Goal: Transaction & Acquisition: Purchase product/service

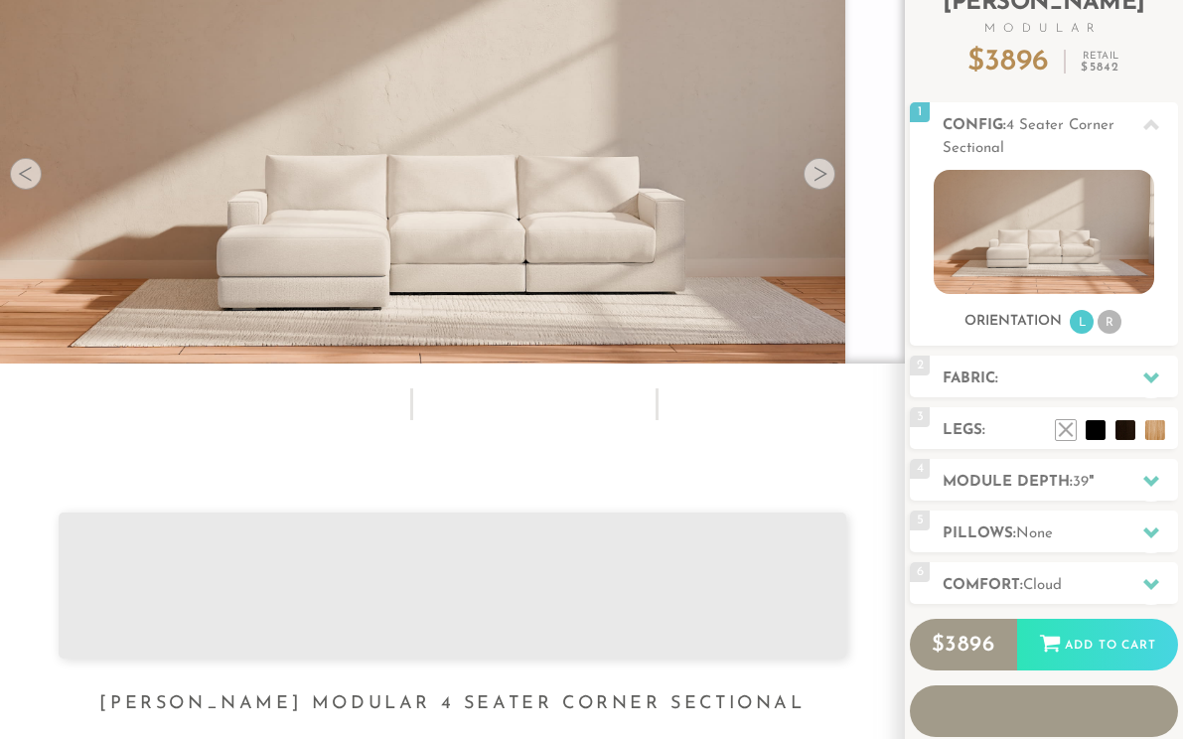
scroll to position [165, 0]
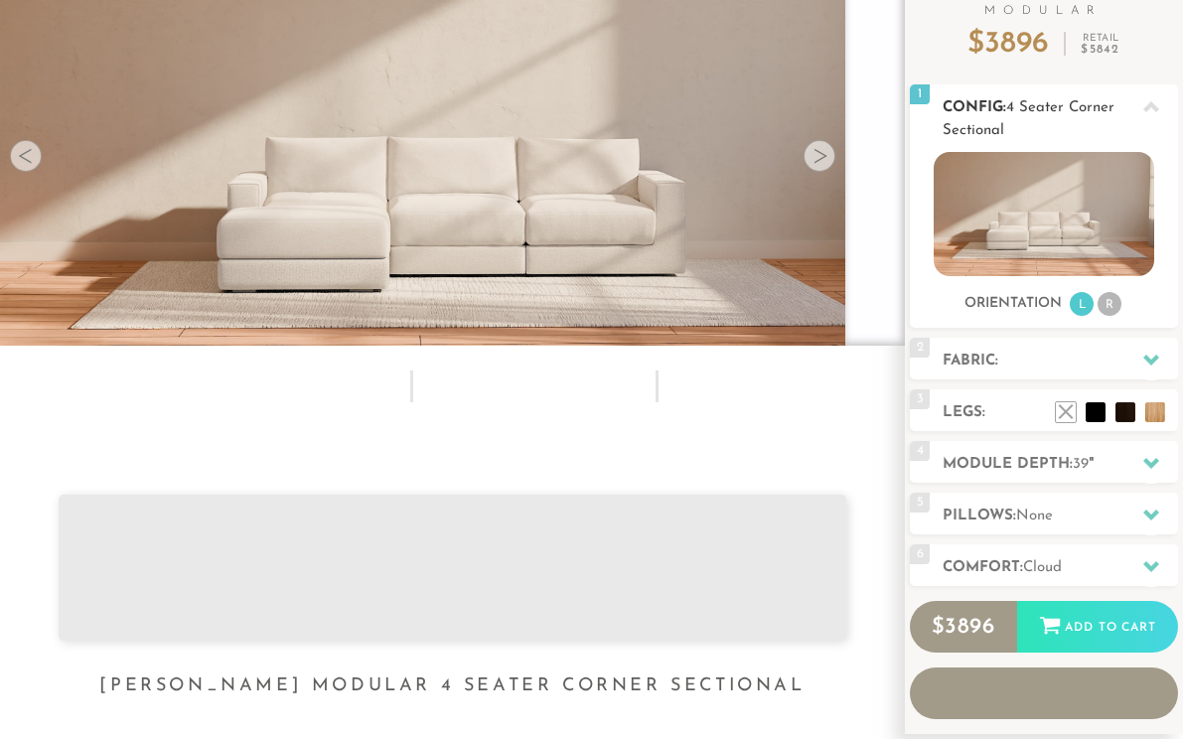
click at [1108, 299] on li "R" at bounding box center [1109, 304] width 24 height 24
click at [1119, 298] on li "R" at bounding box center [1109, 304] width 24 height 24
click at [1153, 104] on icon at bounding box center [1151, 106] width 16 height 11
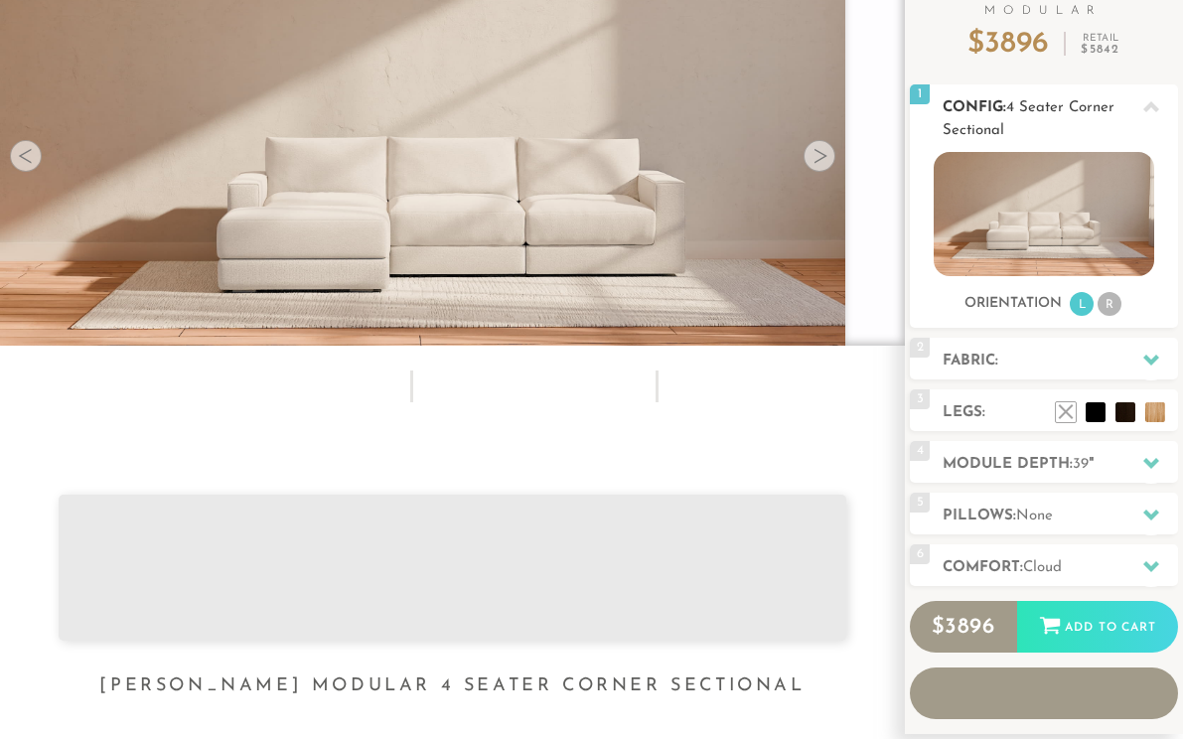
click at [928, 85] on span "1" at bounding box center [920, 94] width 20 height 20
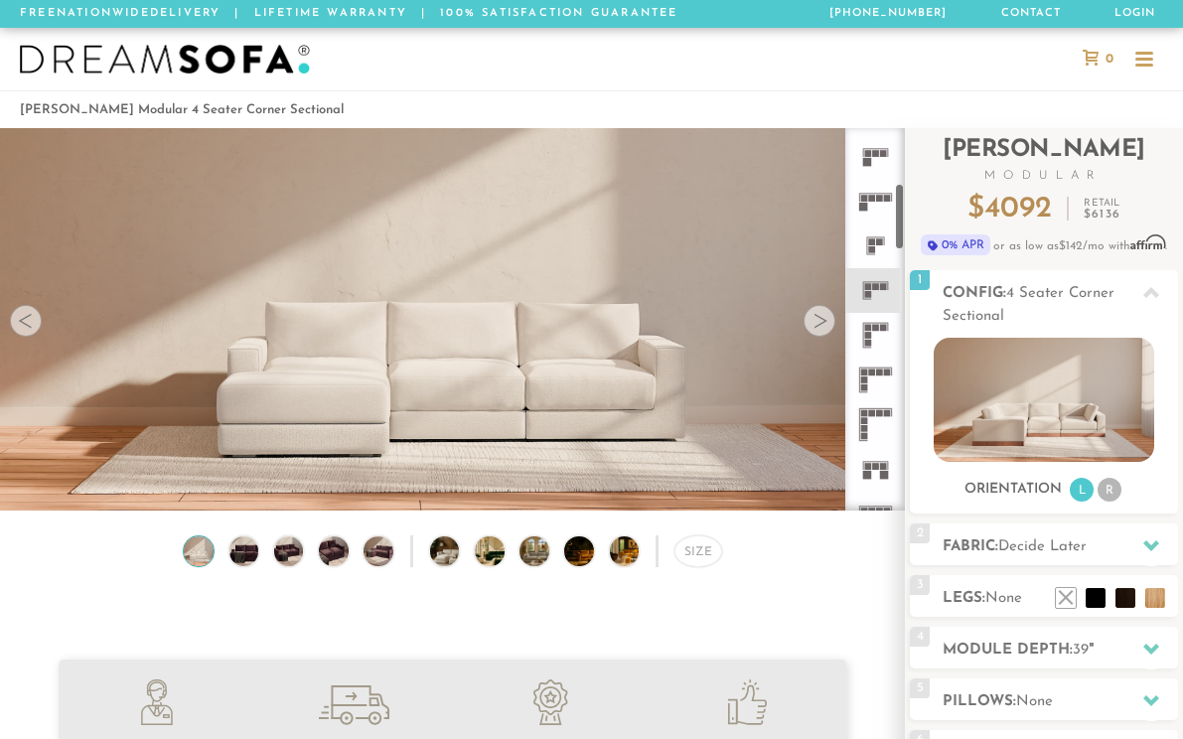
scroll to position [311, 0]
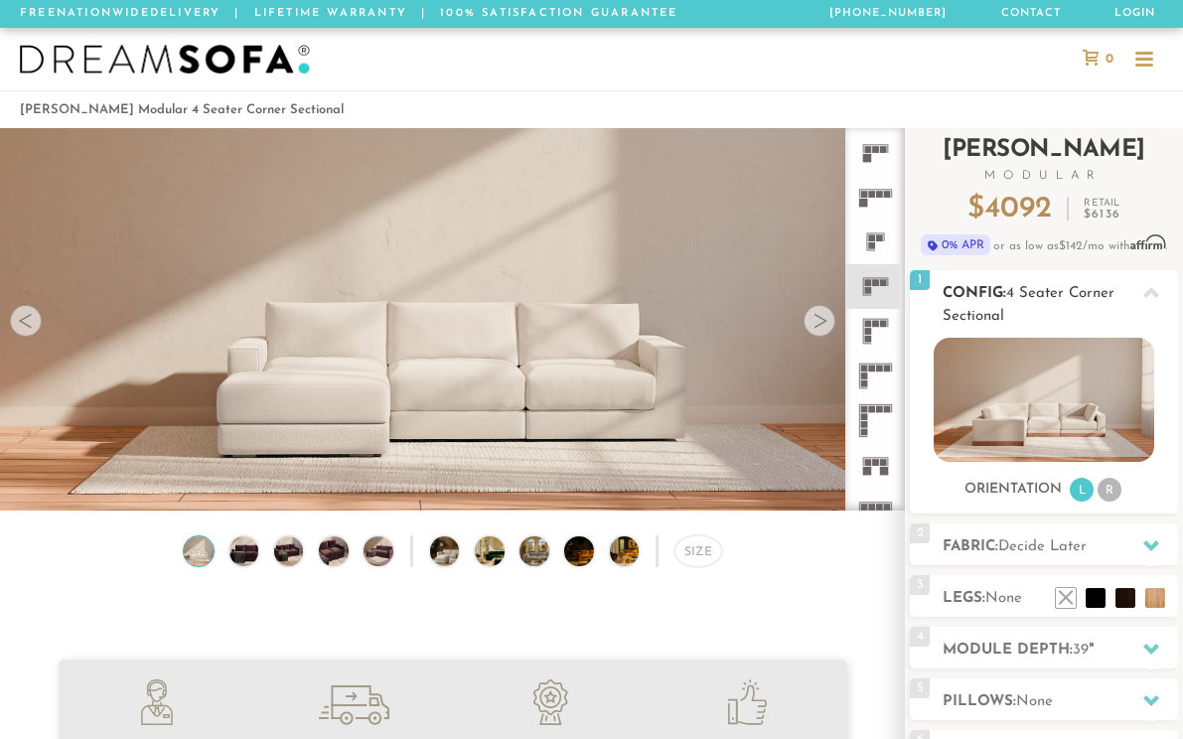
click at [1111, 487] on li "R" at bounding box center [1109, 490] width 24 height 24
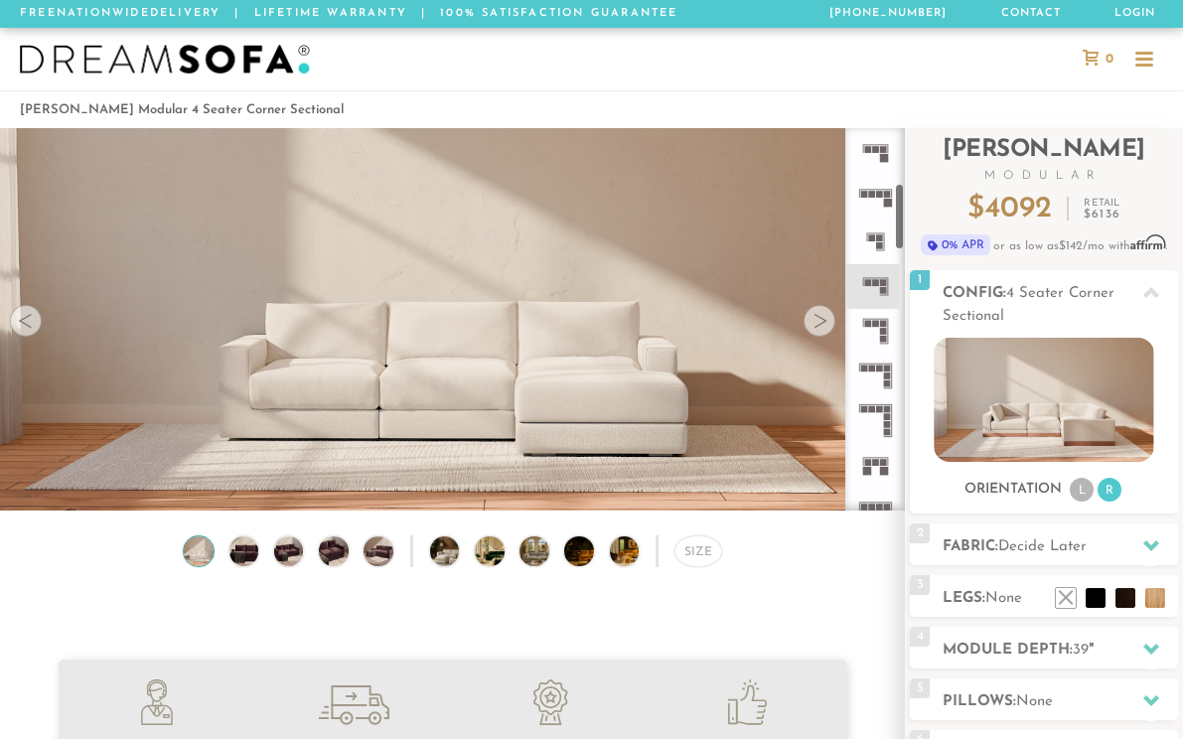
click at [876, 326] on rect at bounding box center [875, 323] width 7 height 7
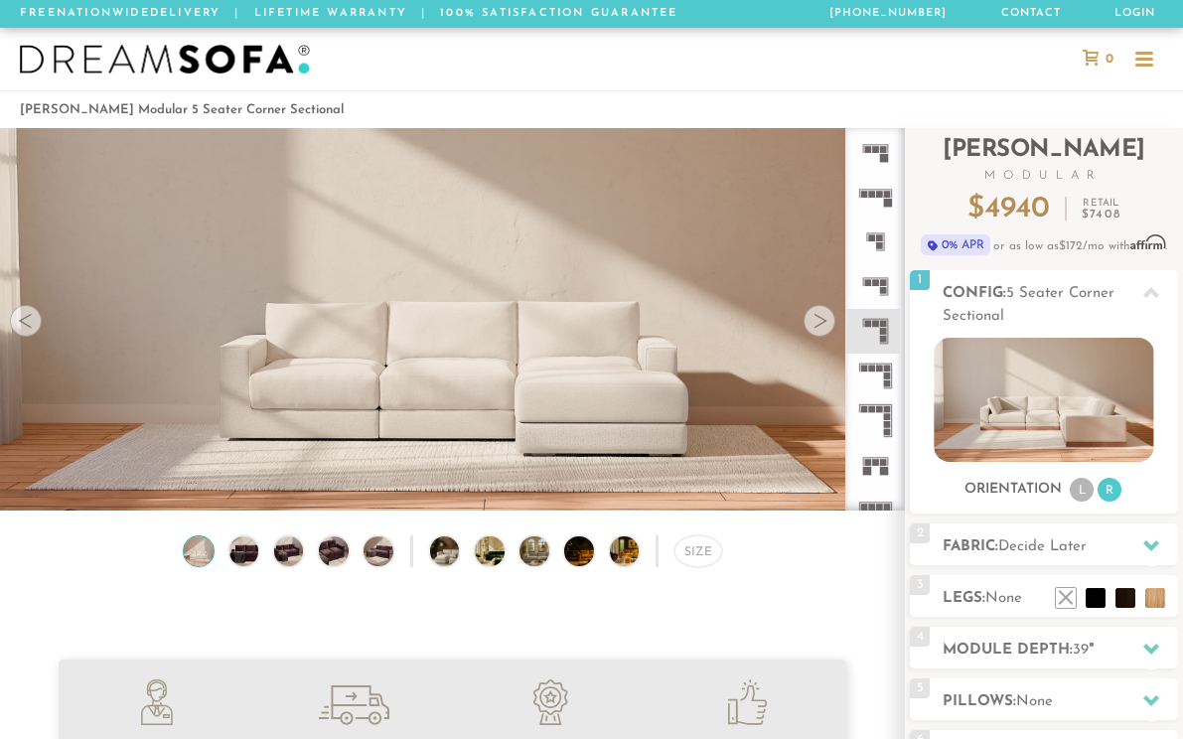
click at [888, 374] on rect at bounding box center [886, 375] width 7 height 7
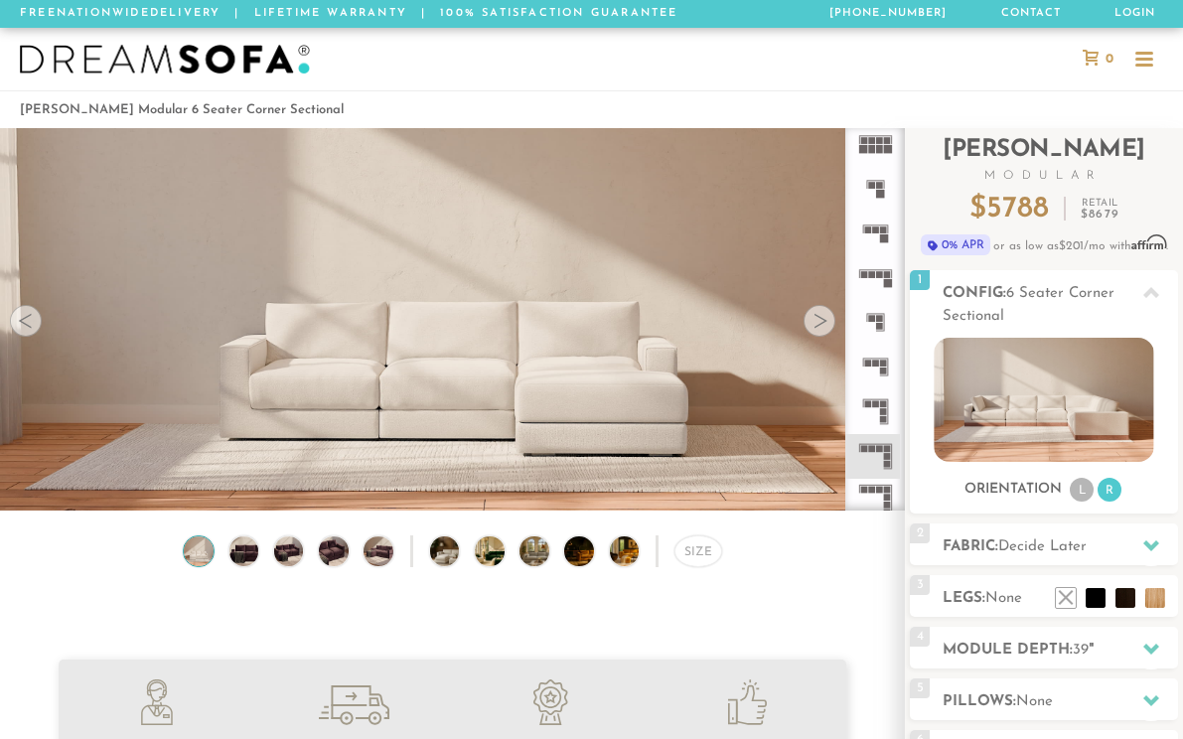
scroll to position [283, 0]
click at [876, 355] on rect at bounding box center [875, 351] width 7 height 7
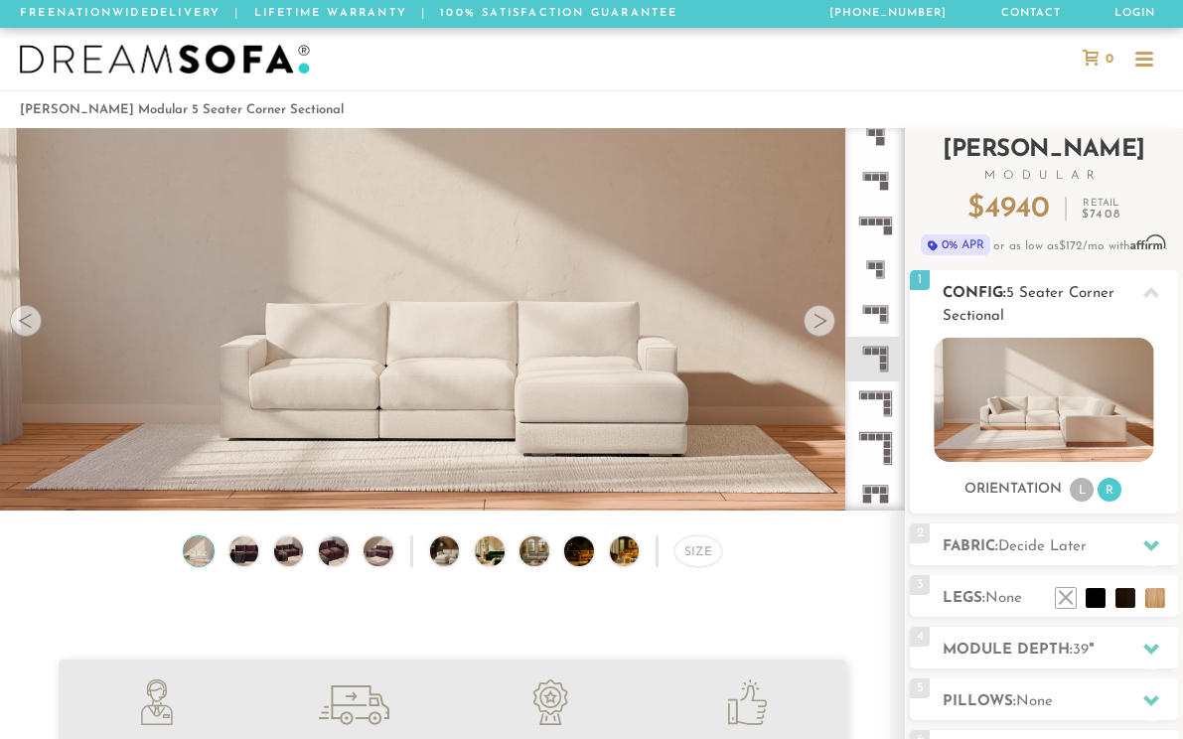
click at [1085, 484] on li "L" at bounding box center [1082, 490] width 24 height 24
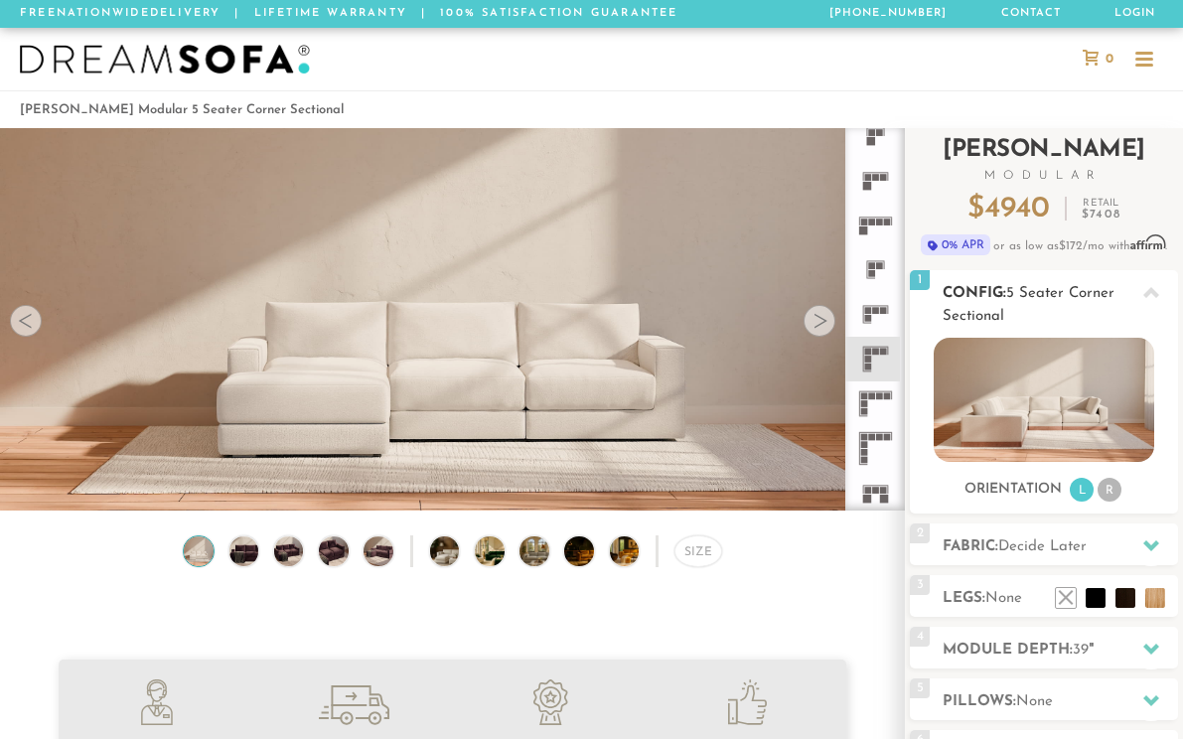
click at [1108, 488] on li "R" at bounding box center [1109, 490] width 24 height 24
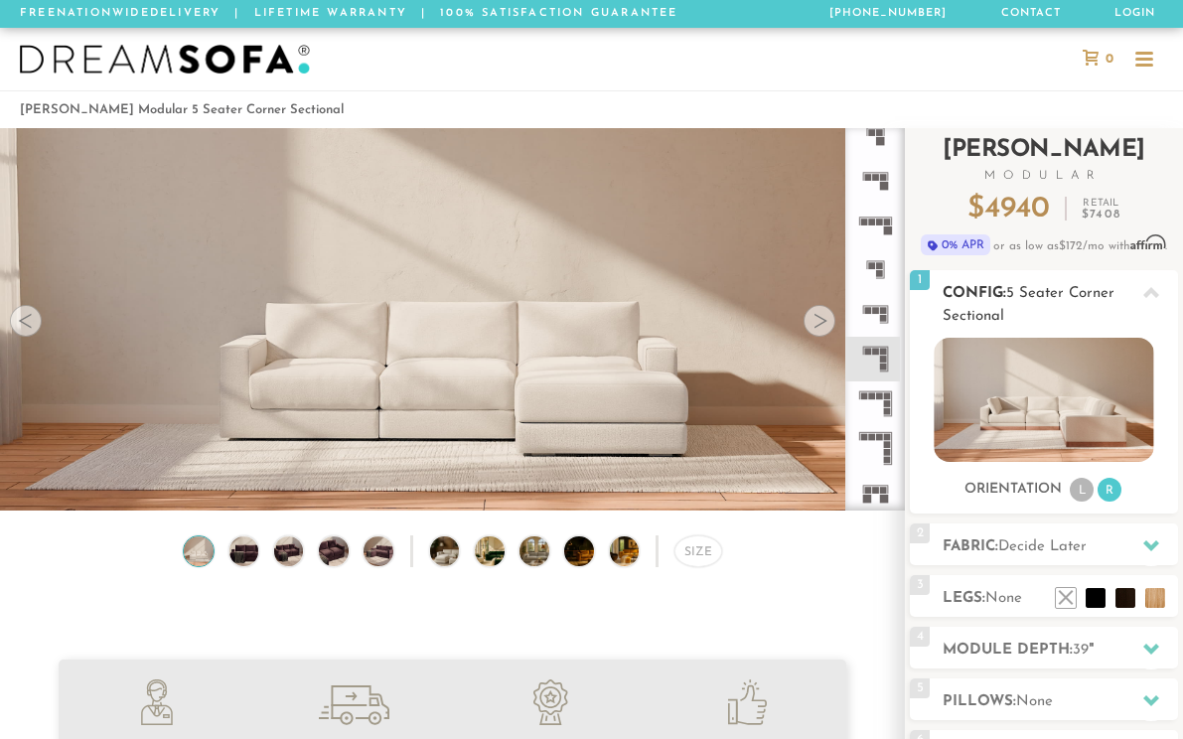
scroll to position [60, 0]
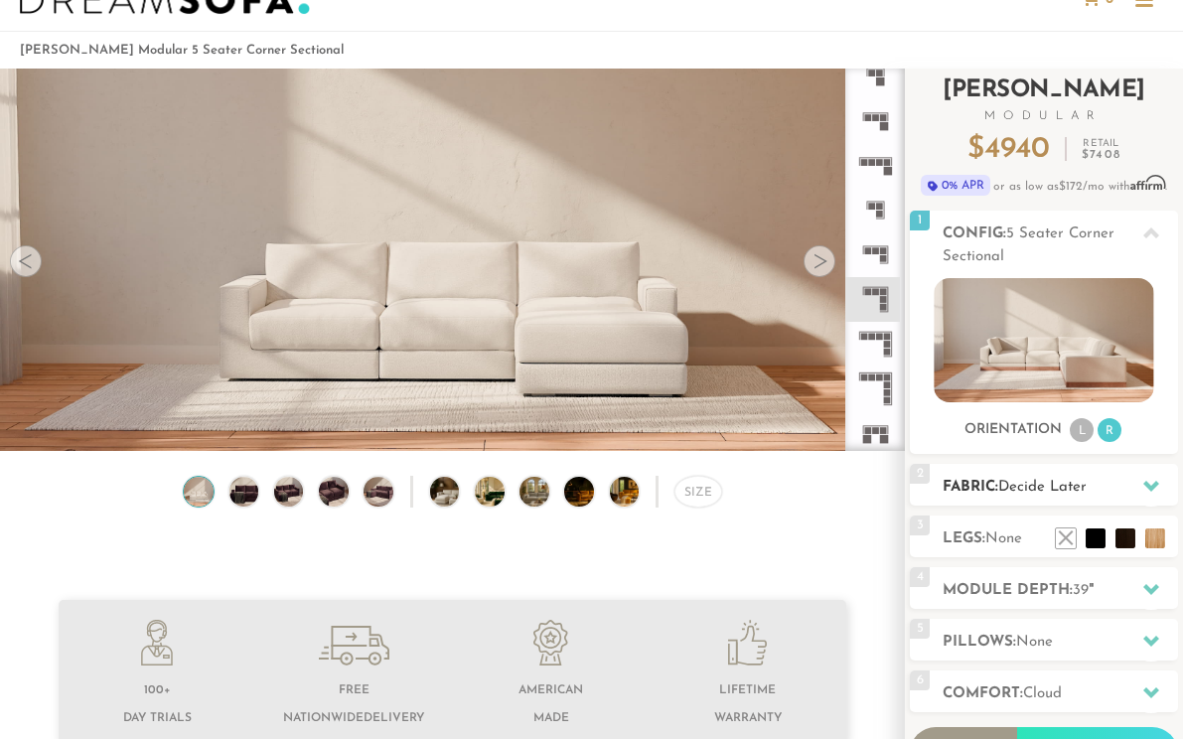
click at [1008, 486] on span "Decide Later" at bounding box center [1042, 487] width 88 height 15
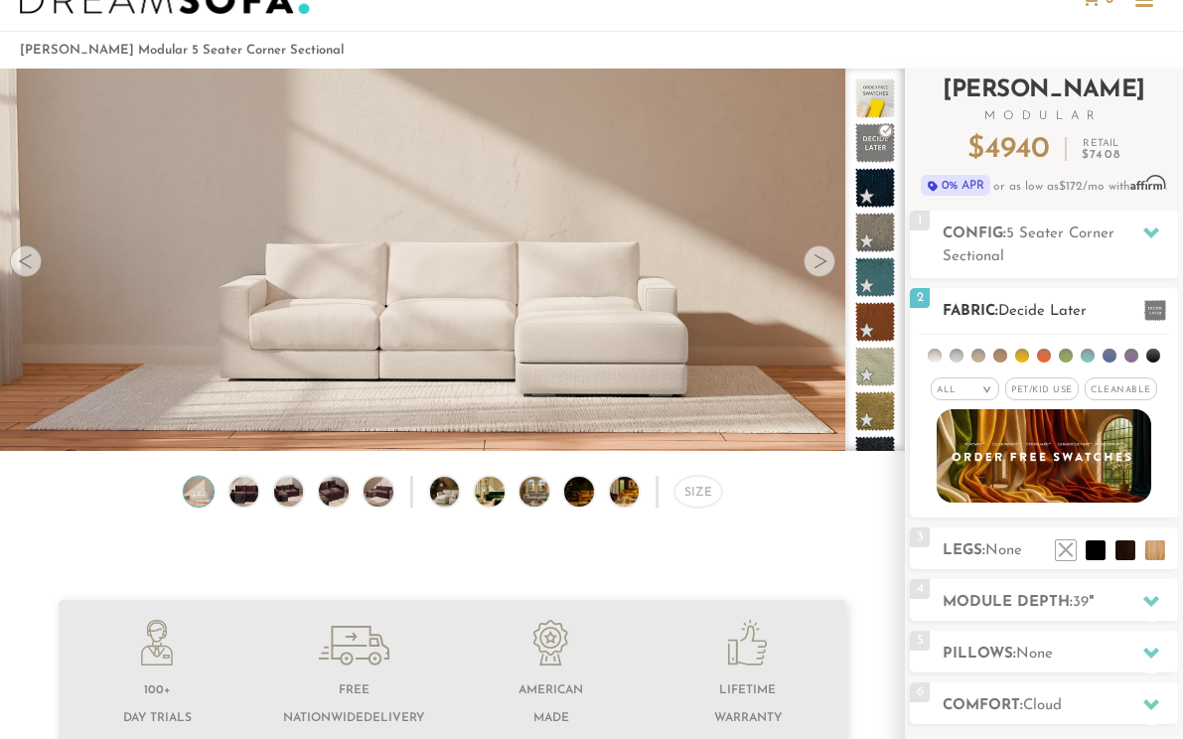
click at [1053, 388] on span "Pet/Kid Use x" at bounding box center [1041, 388] width 73 height 23
click at [1086, 354] on li at bounding box center [1088, 356] width 14 height 14
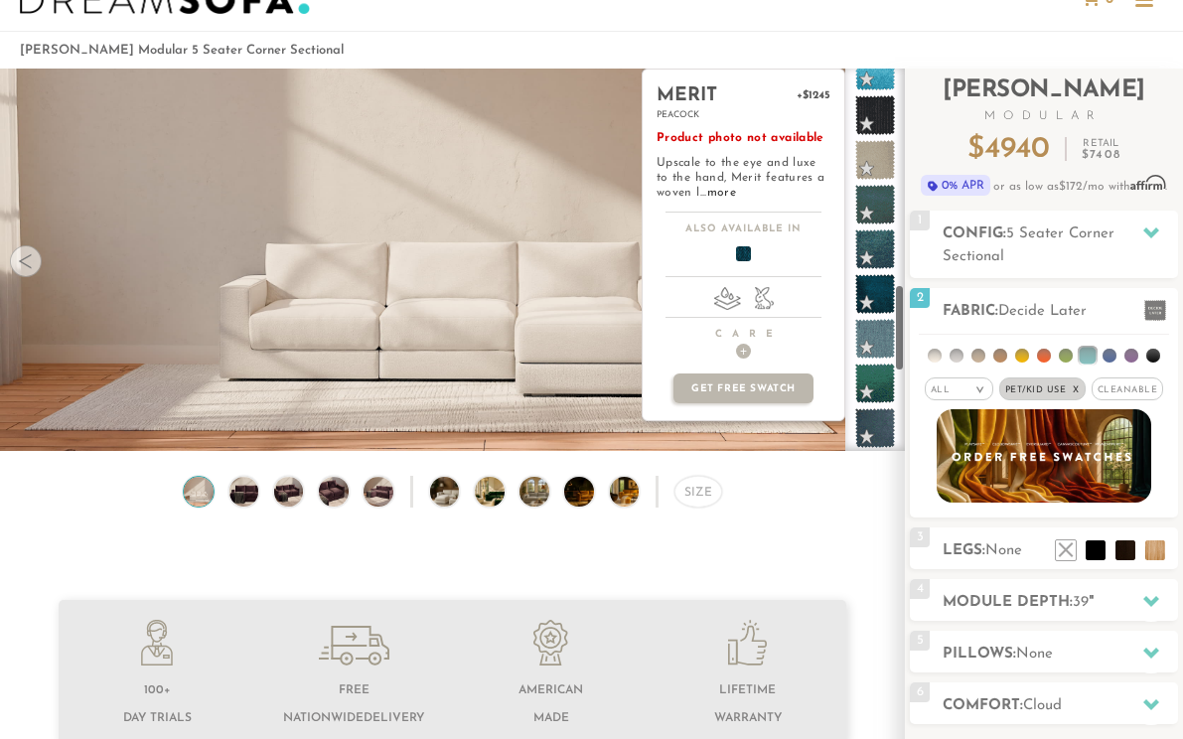
scroll to position [989, 0]
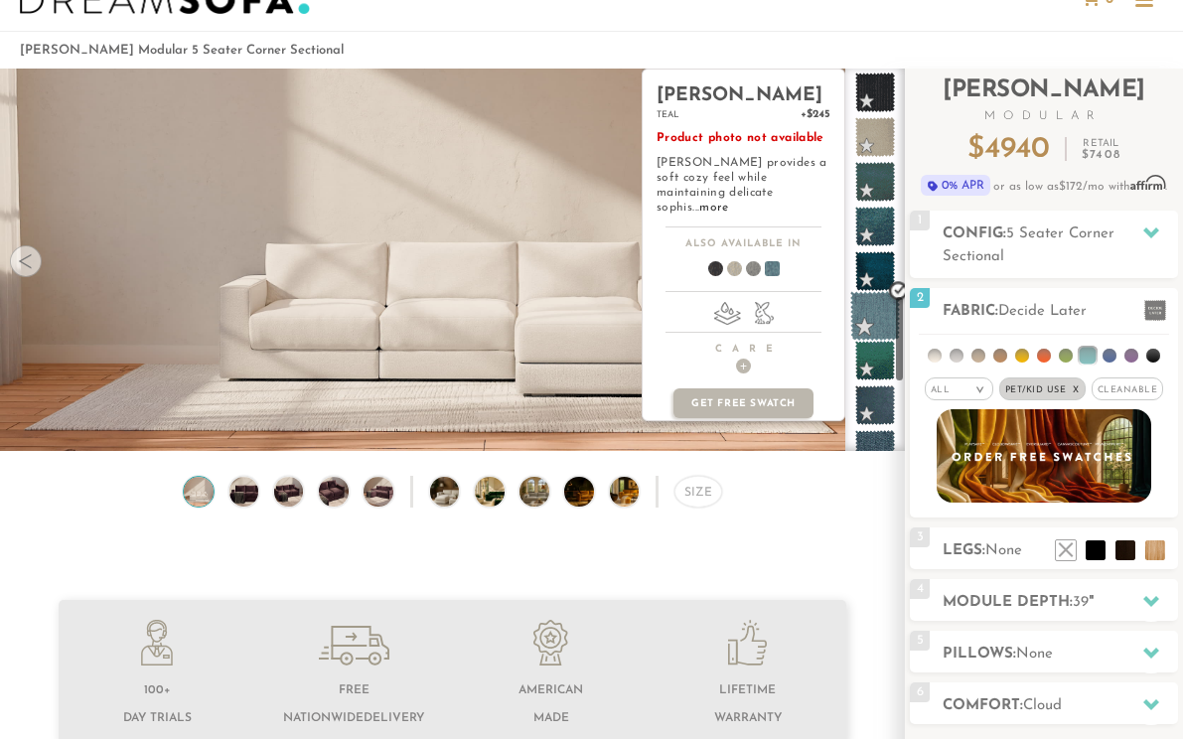
click at [863, 313] on span at bounding box center [875, 316] width 50 height 50
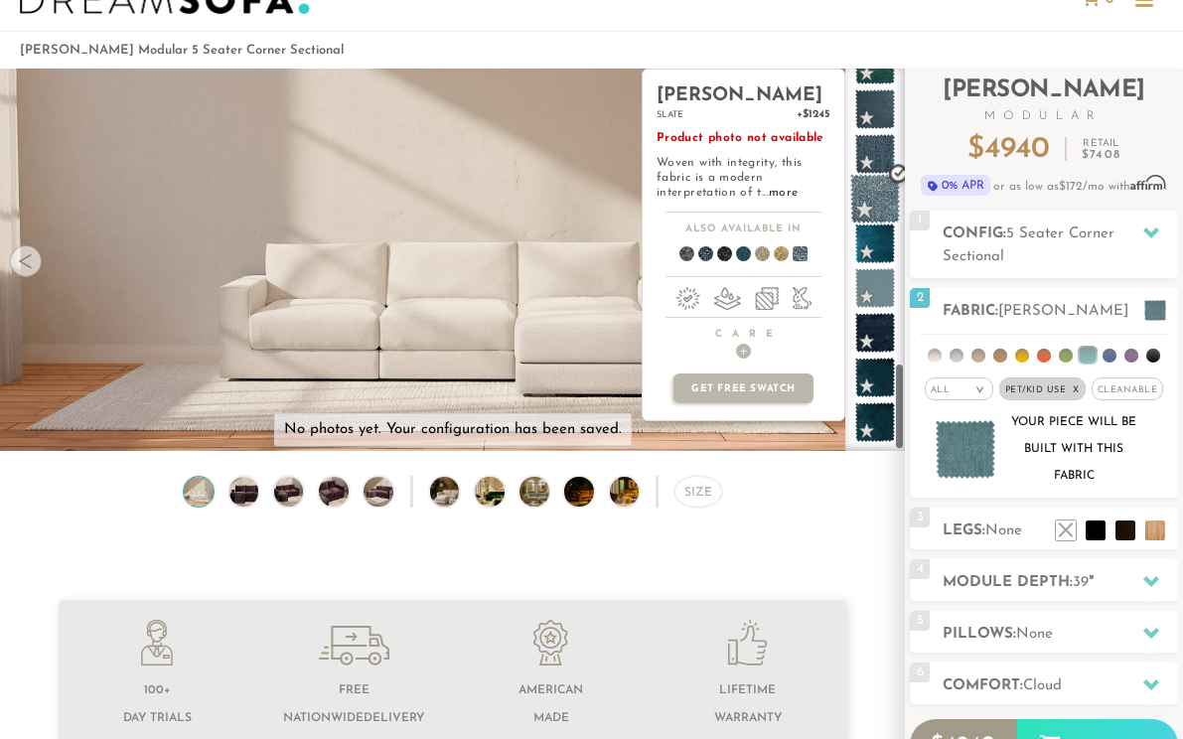
scroll to position [1285, 0]
click at [867, 198] on span at bounding box center [875, 199] width 50 height 50
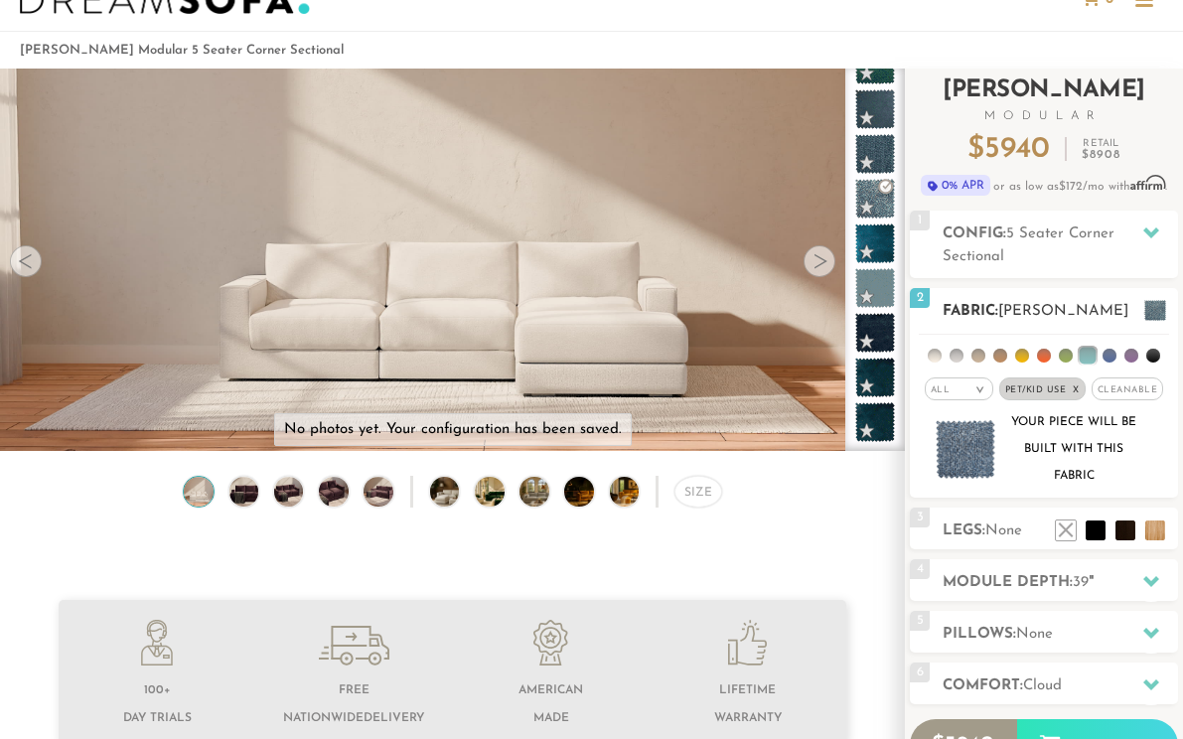
click at [976, 356] on li at bounding box center [978, 356] width 14 height 14
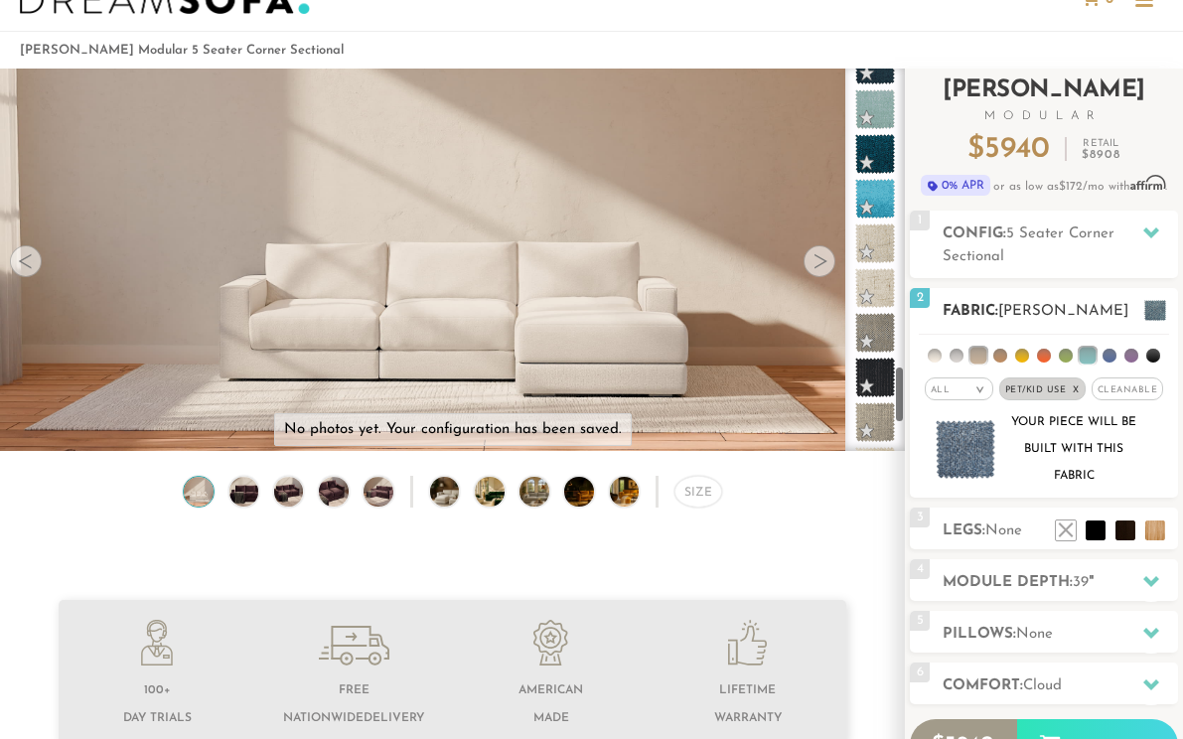
scroll to position [1956, 0]
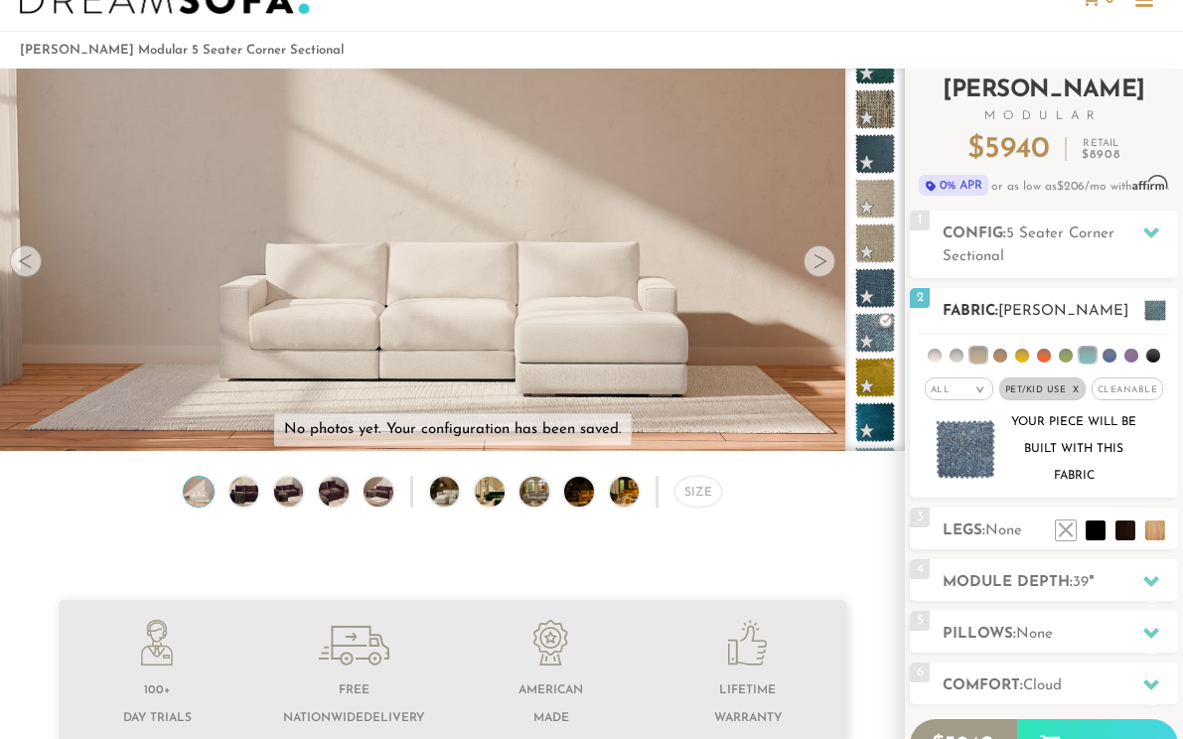
click at [984, 395] on em ">" at bounding box center [979, 390] width 15 height 10
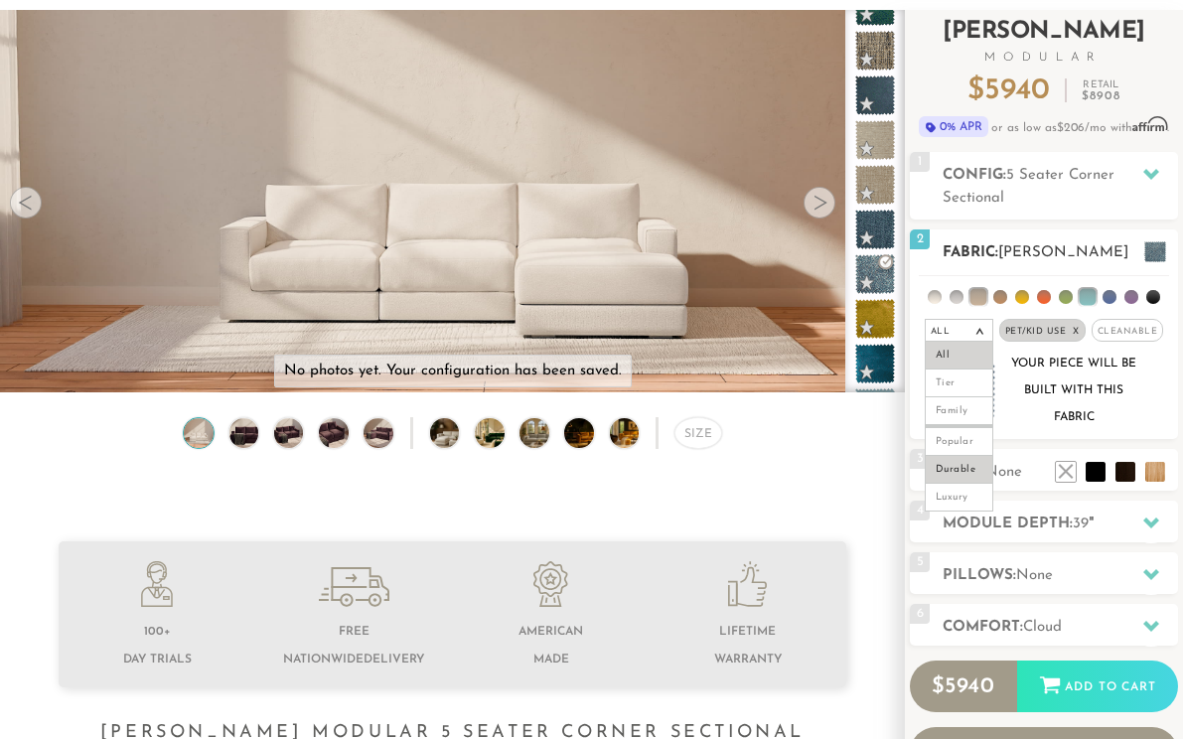
click at [967, 464] on li "Durable" at bounding box center [959, 470] width 69 height 28
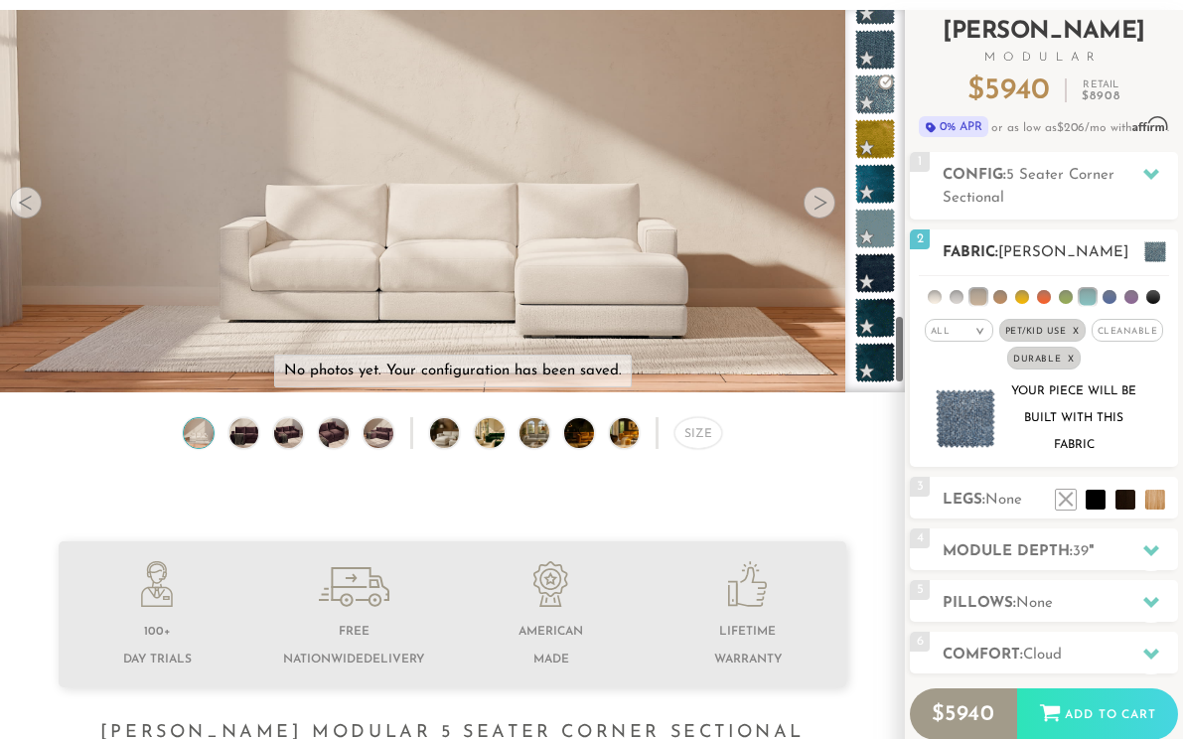
scroll to position [1687, 0]
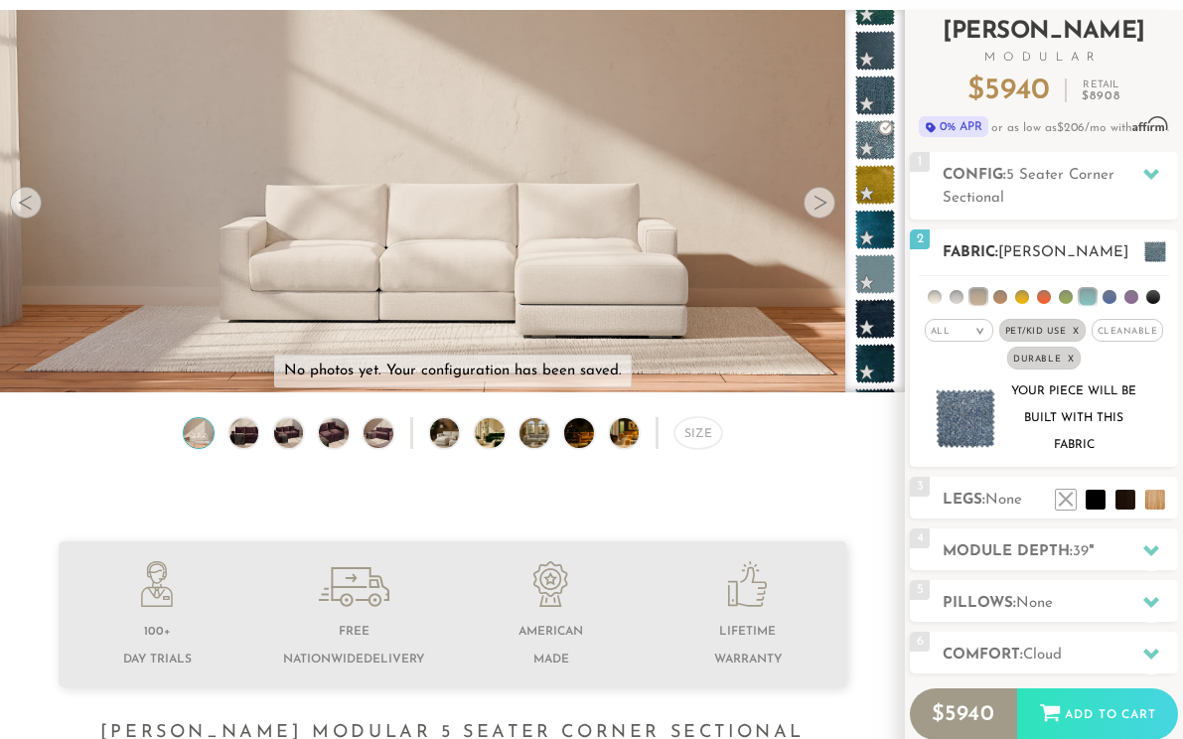
click at [962, 329] on div "All >" at bounding box center [959, 330] width 69 height 23
click at [960, 502] on li "Luxury" at bounding box center [959, 498] width 69 height 28
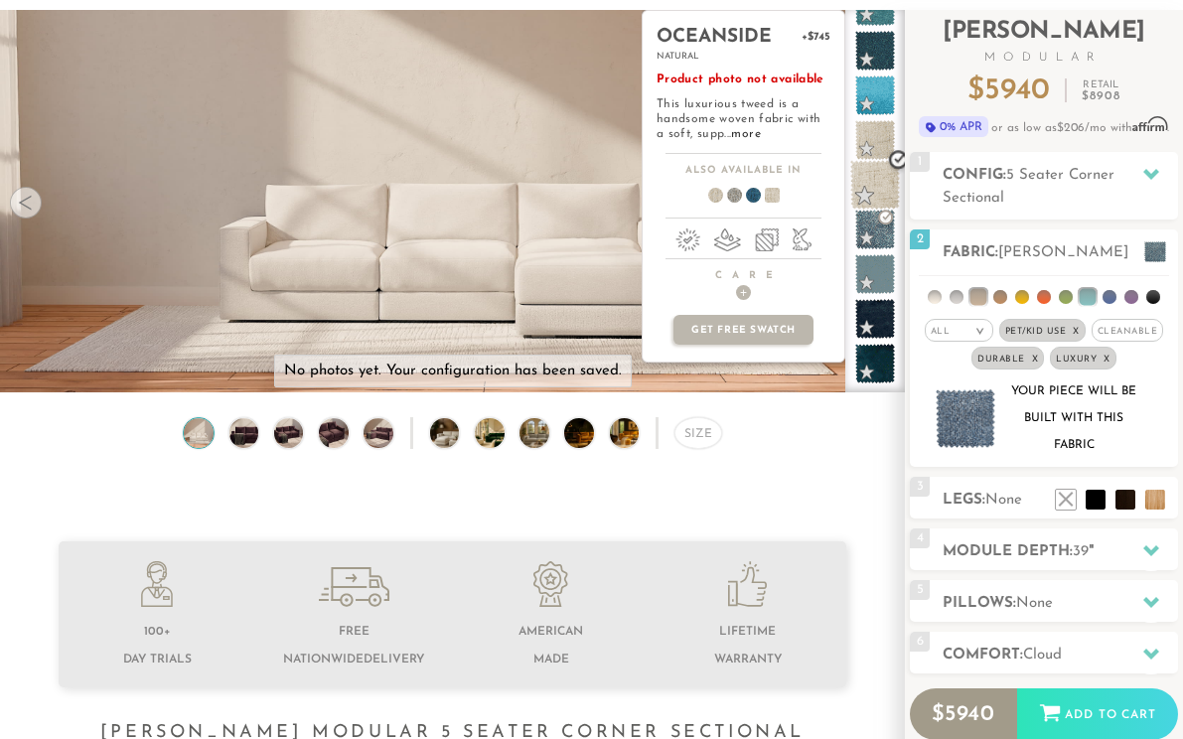
click at [867, 189] on span at bounding box center [875, 185] width 50 height 50
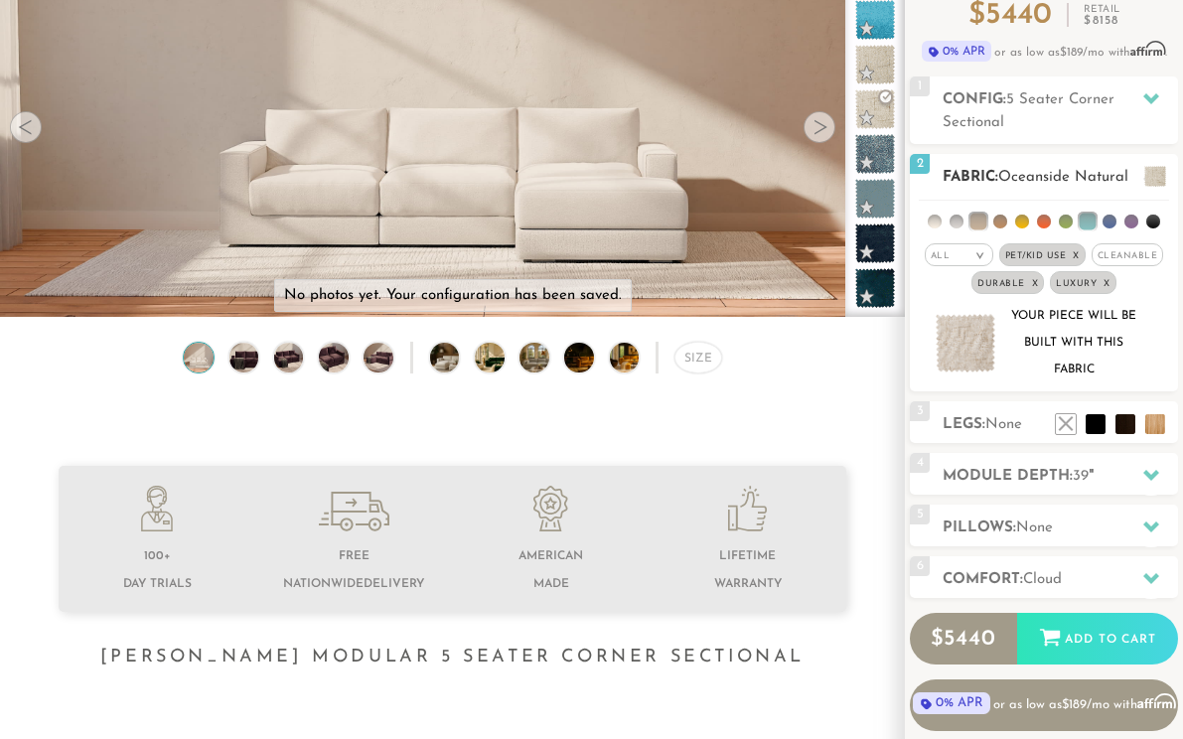
scroll to position [161, 0]
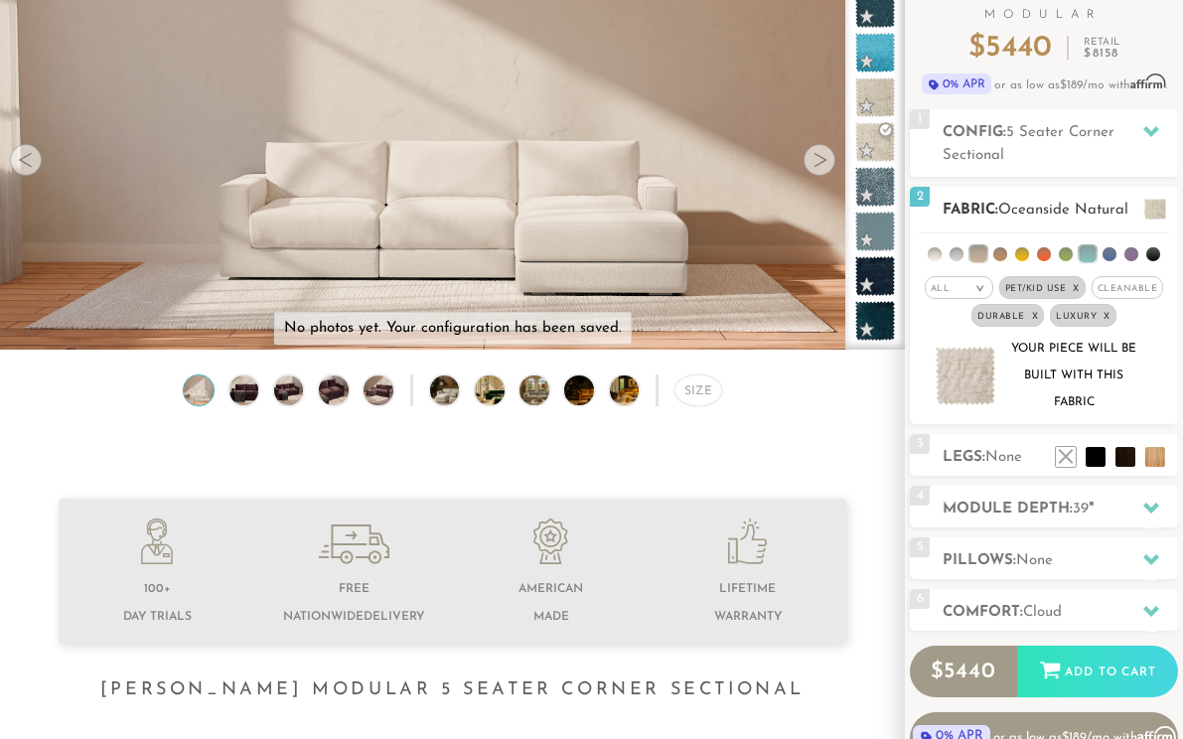
click at [1040, 209] on span "Oceanside Natural" at bounding box center [1063, 210] width 130 height 15
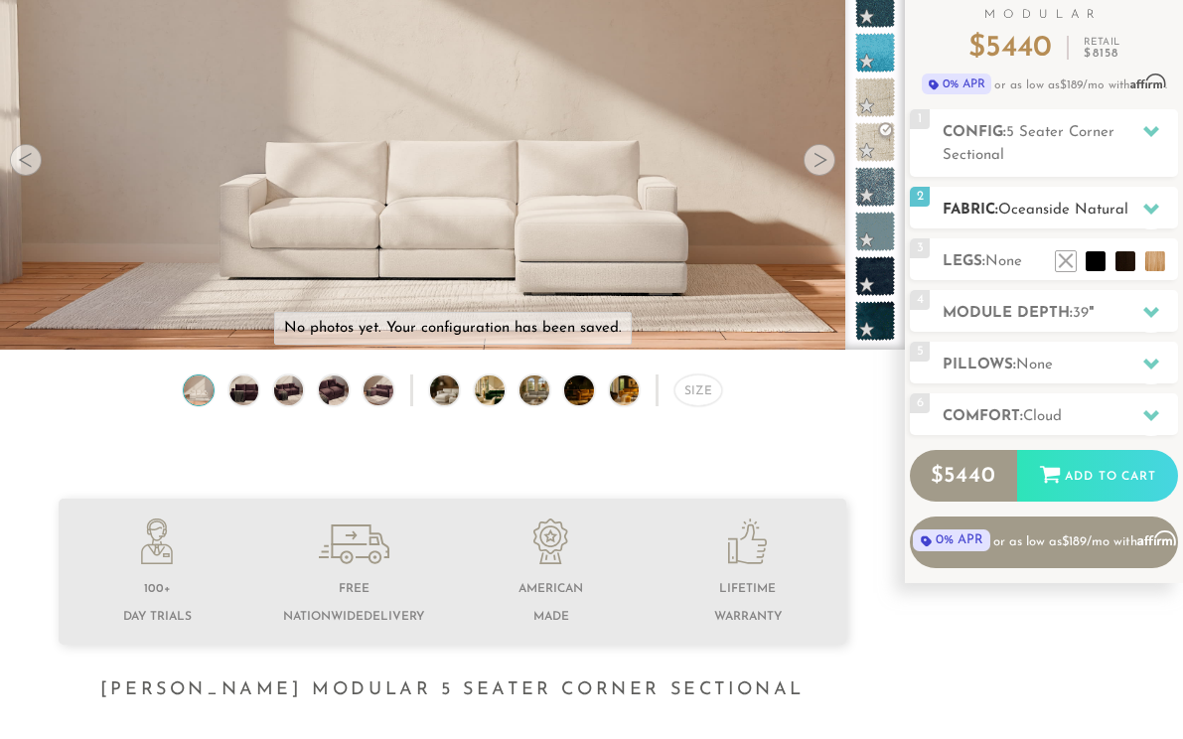
click at [1040, 209] on span "Oceanside Natural" at bounding box center [1063, 210] width 130 height 15
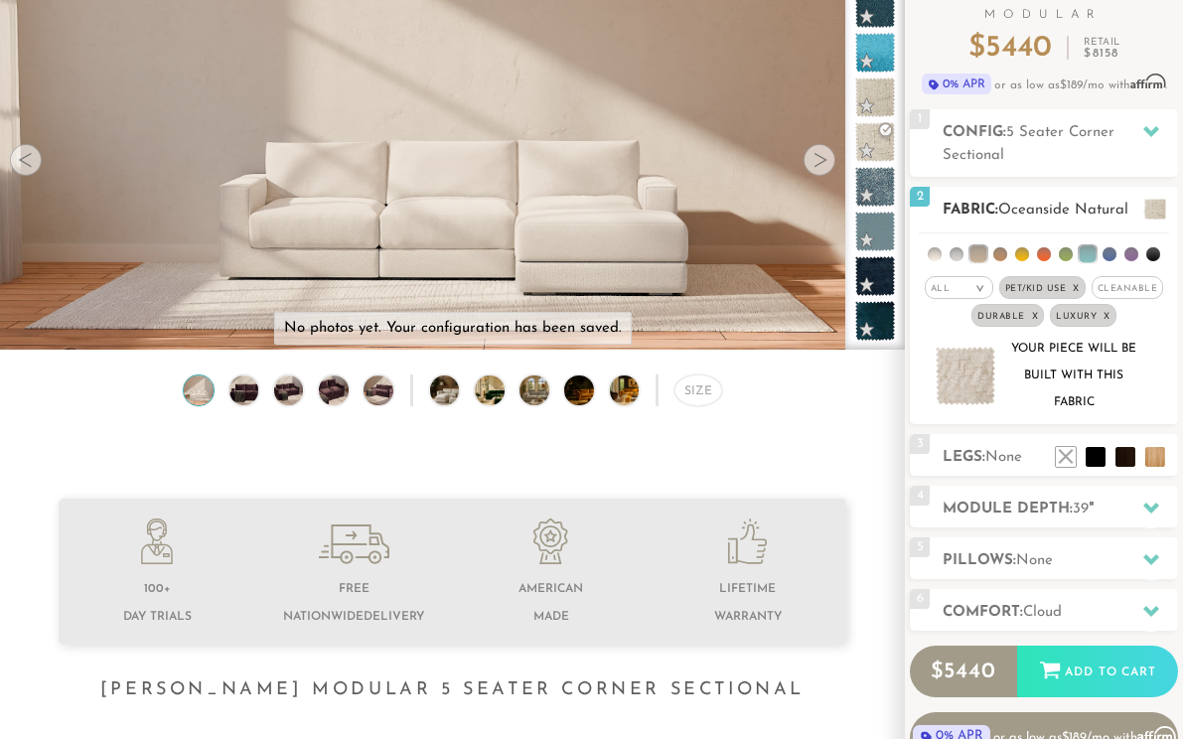
click at [1039, 310] on span "Durable x" at bounding box center [1007, 315] width 73 height 23
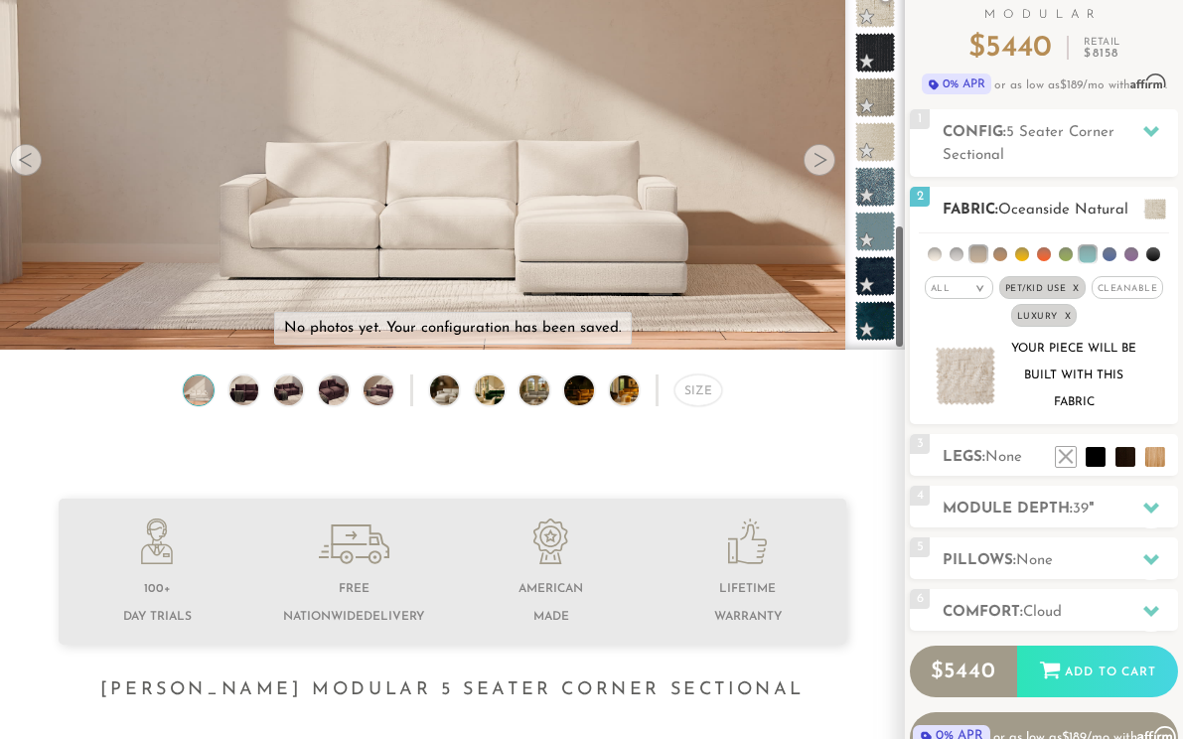
click at [1067, 316] on em "x" at bounding box center [1068, 316] width 7 height 9
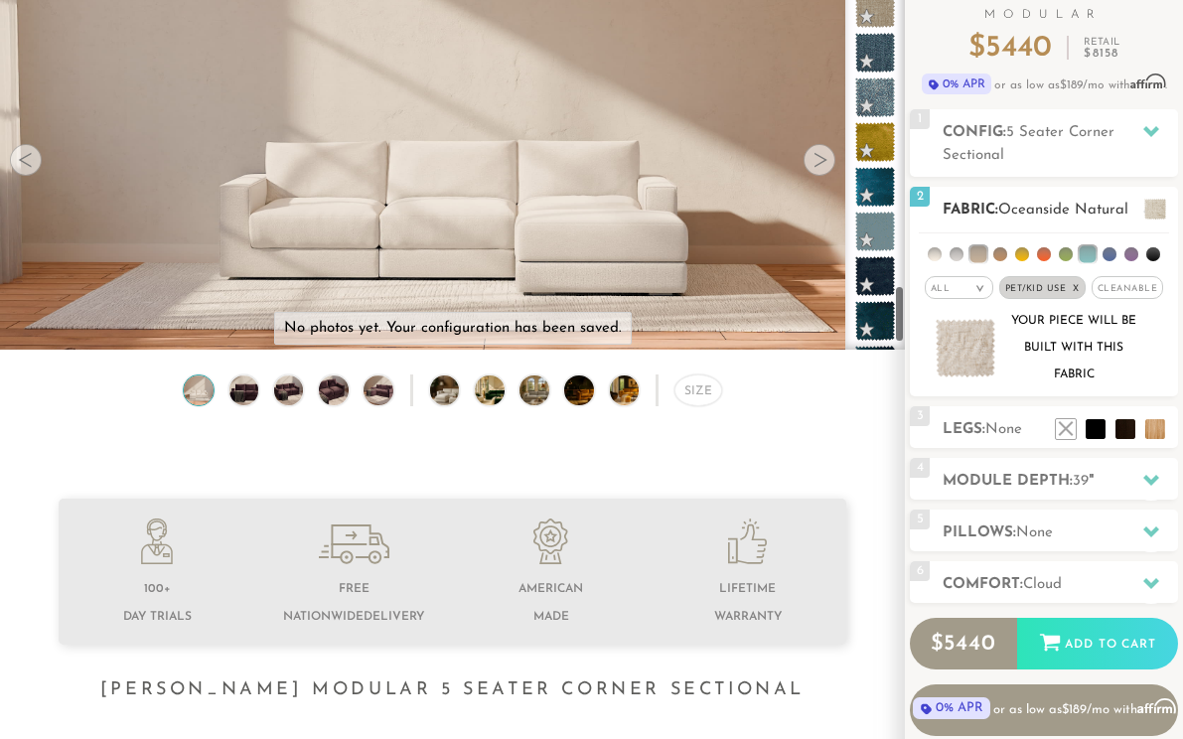
click at [1076, 287] on em "x" at bounding box center [1076, 288] width 7 height 9
click at [985, 294] on div "All >" at bounding box center [965, 287] width 69 height 23
click at [1078, 338] on div "Your piece will be built with this fabric" at bounding box center [1074, 348] width 133 height 80
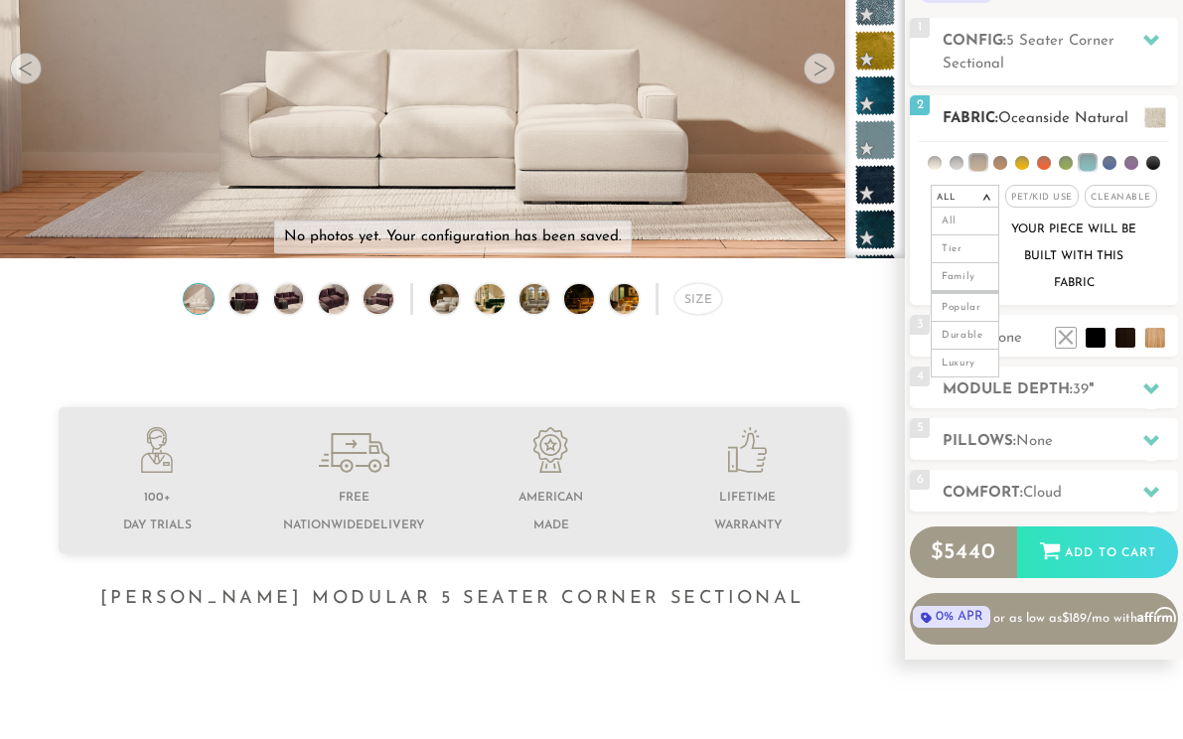
scroll to position [263, 0]
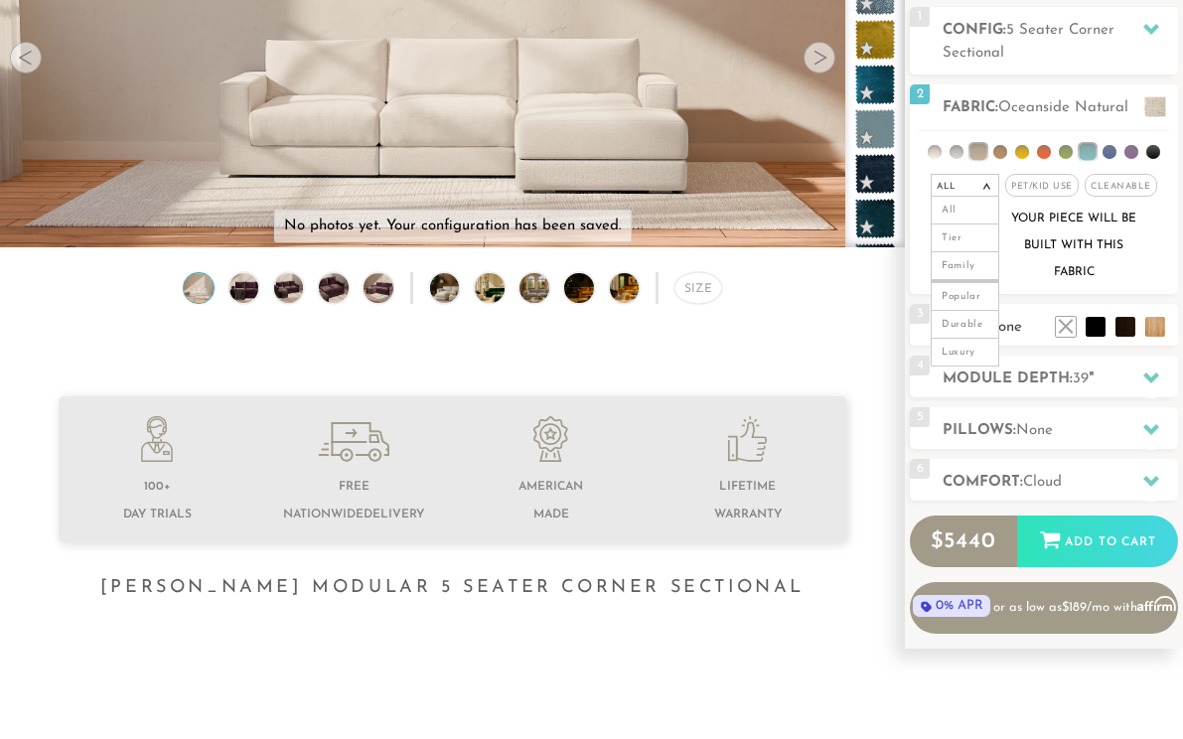
click at [1028, 308] on div "3 Legs: None $0 $199 Nailheads:" at bounding box center [1044, 325] width 268 height 42
click at [1044, 218] on div "Your piece will be built with this fabric" at bounding box center [1074, 246] width 133 height 80
click at [943, 156] on ul at bounding box center [1044, 149] width 250 height 37
click at [936, 151] on li at bounding box center [935, 152] width 14 height 14
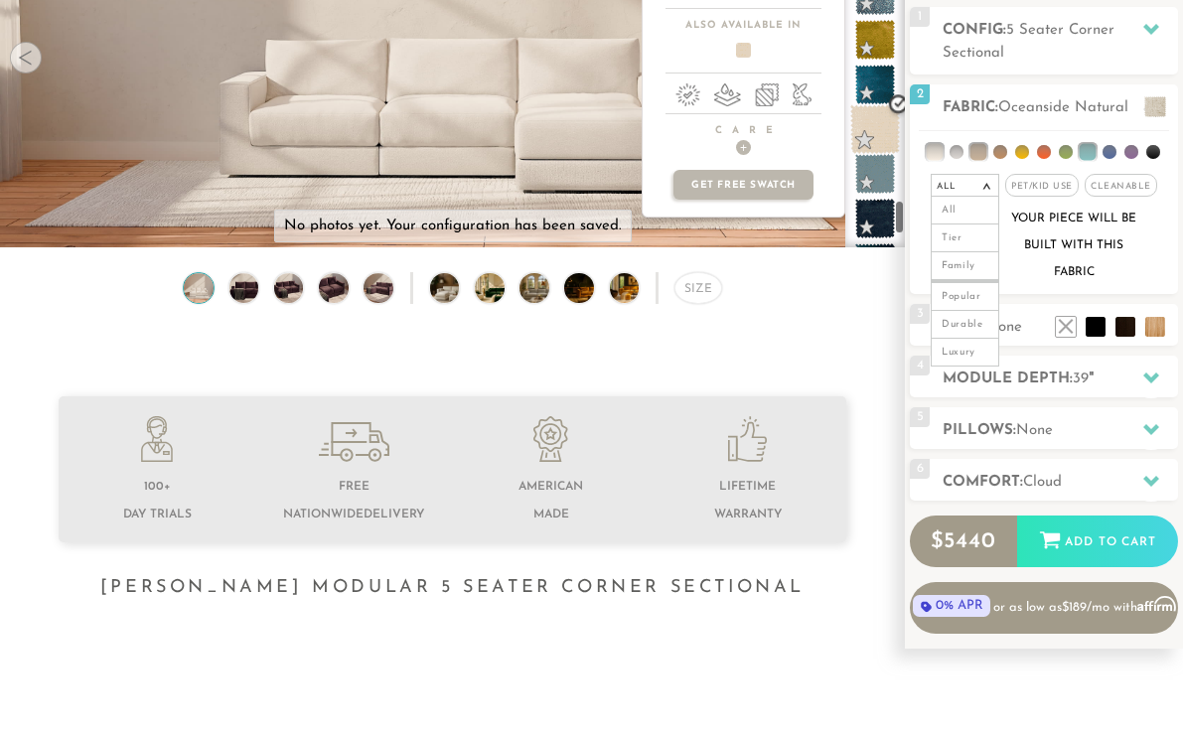
click at [880, 130] on span at bounding box center [875, 129] width 50 height 50
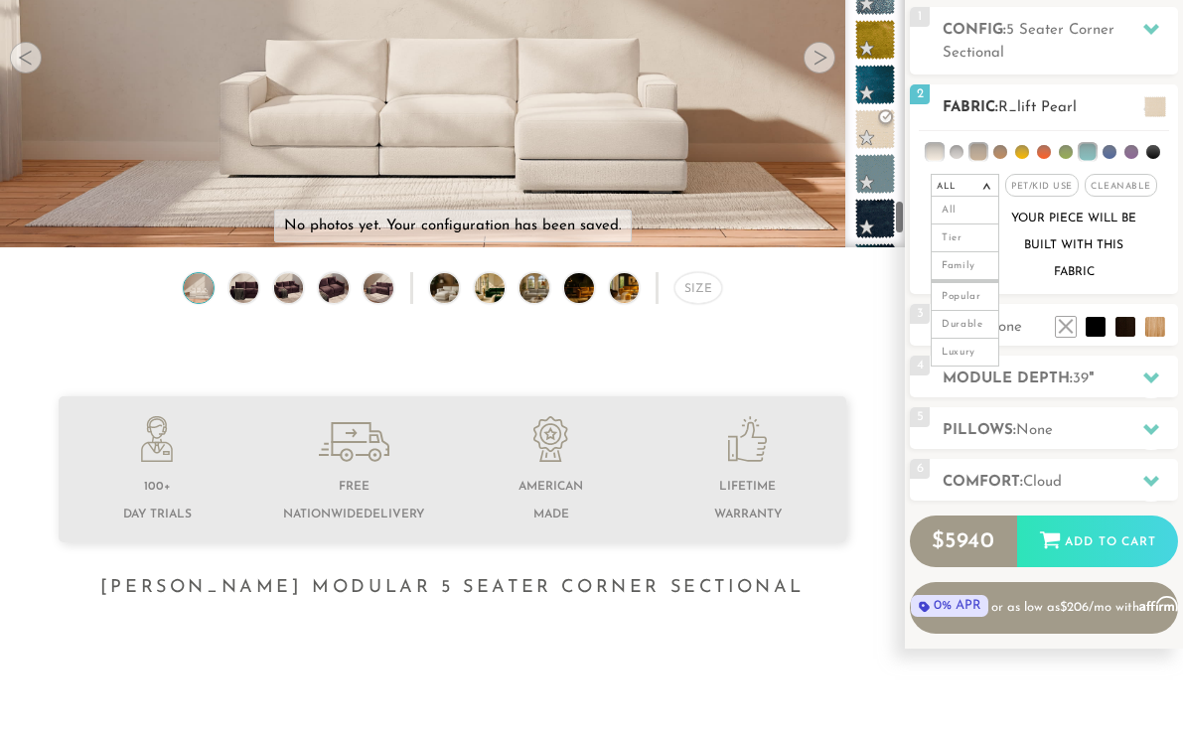
click at [1126, 252] on div "Your piece will be built with this fabric" at bounding box center [1074, 246] width 133 height 80
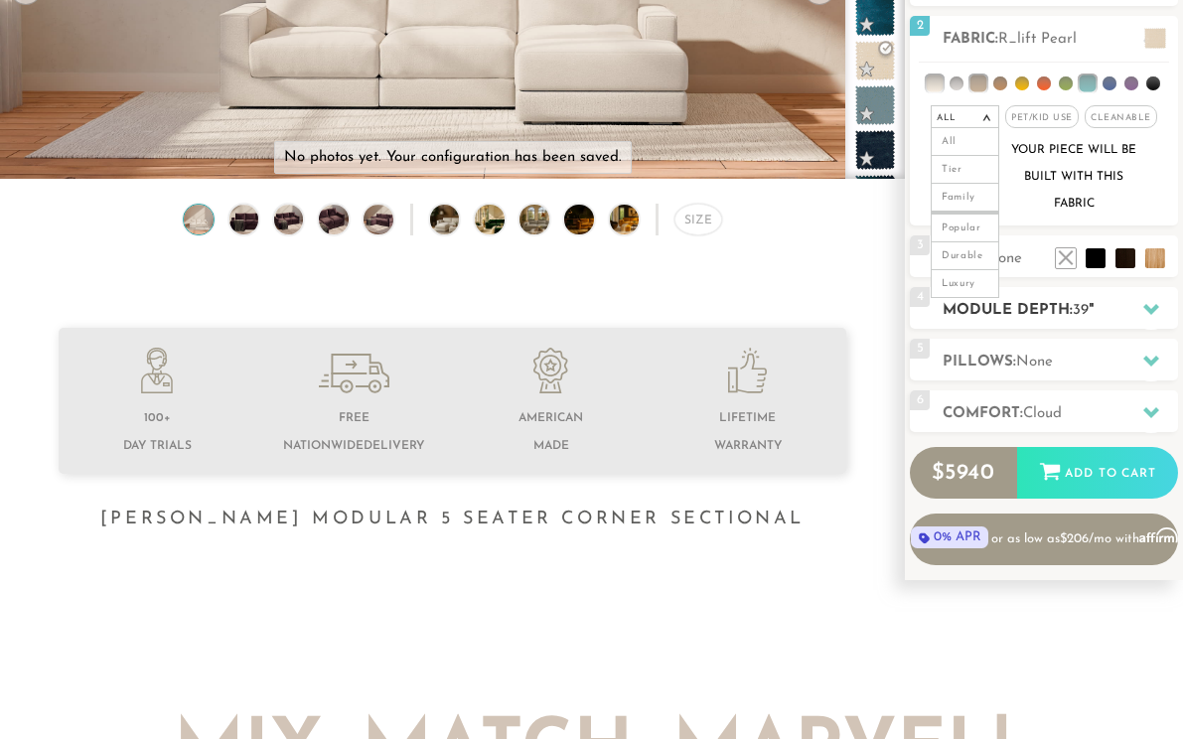
click at [1111, 314] on h2 "Module Depth: 39 "" at bounding box center [1060, 310] width 235 height 23
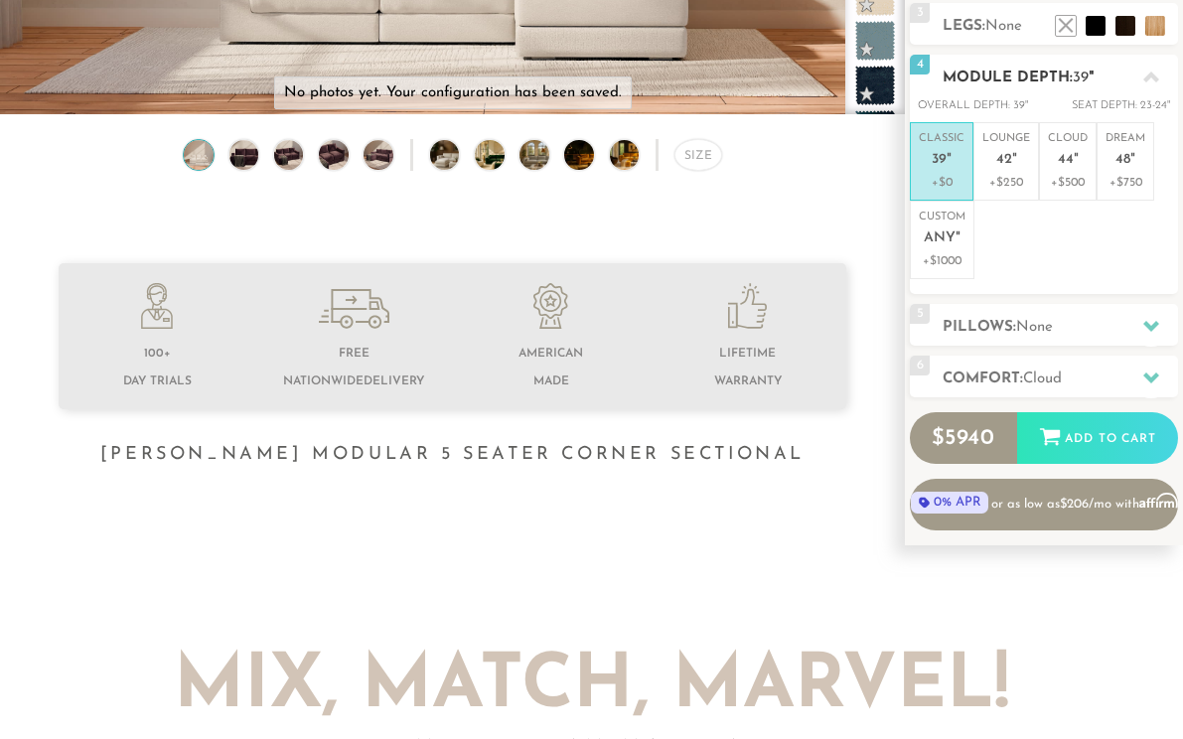
scroll to position [400, 0]
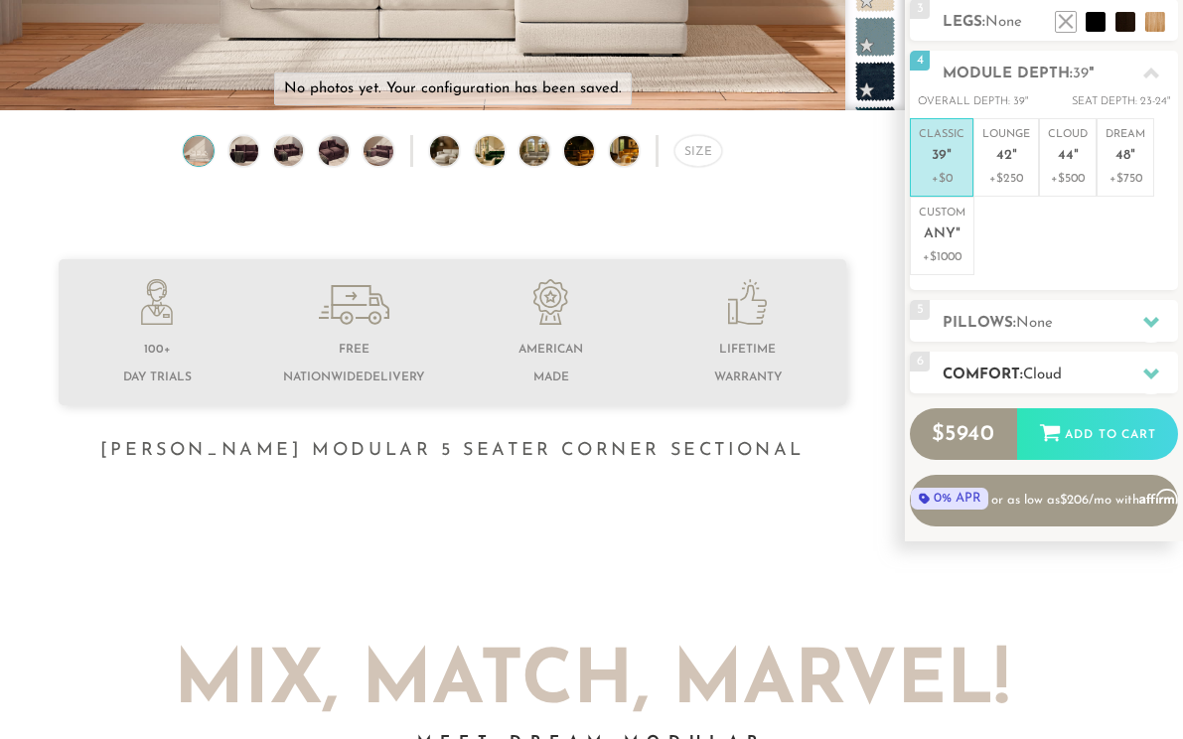
click at [1101, 375] on h2 "Comfort: the Cloud" at bounding box center [1060, 374] width 235 height 23
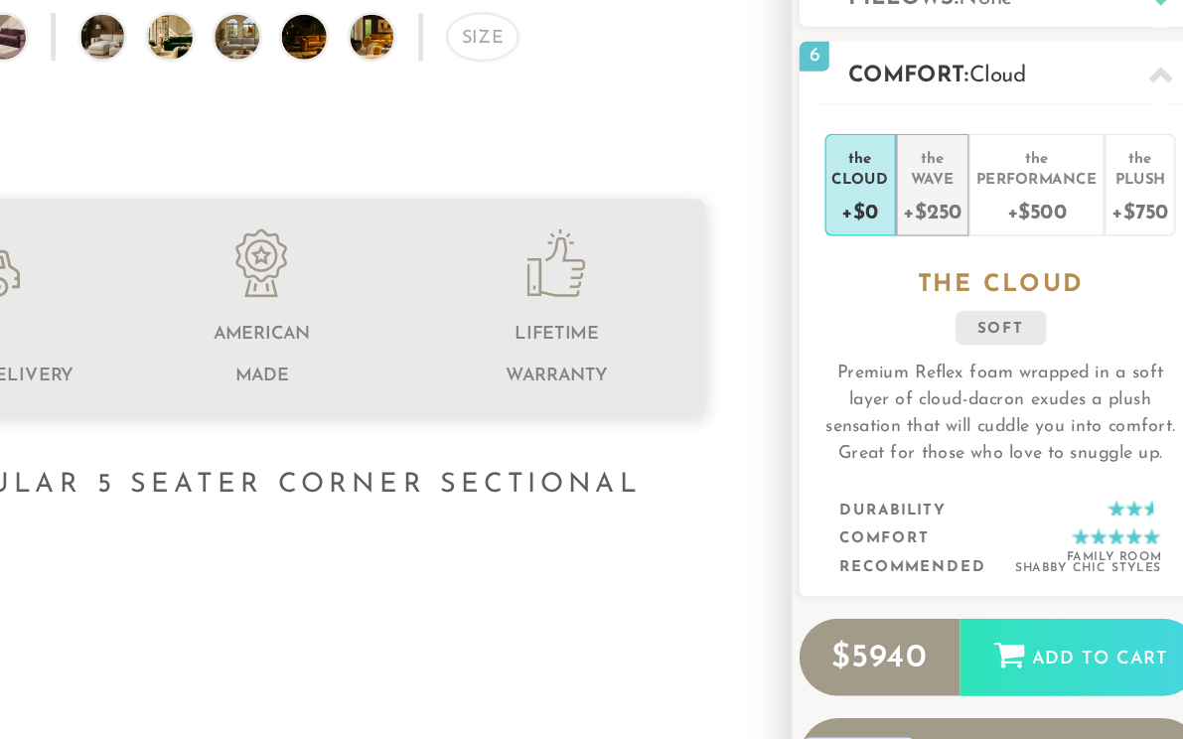
click at [1002, 270] on div "+$250" at bounding box center [998, 266] width 39 height 29
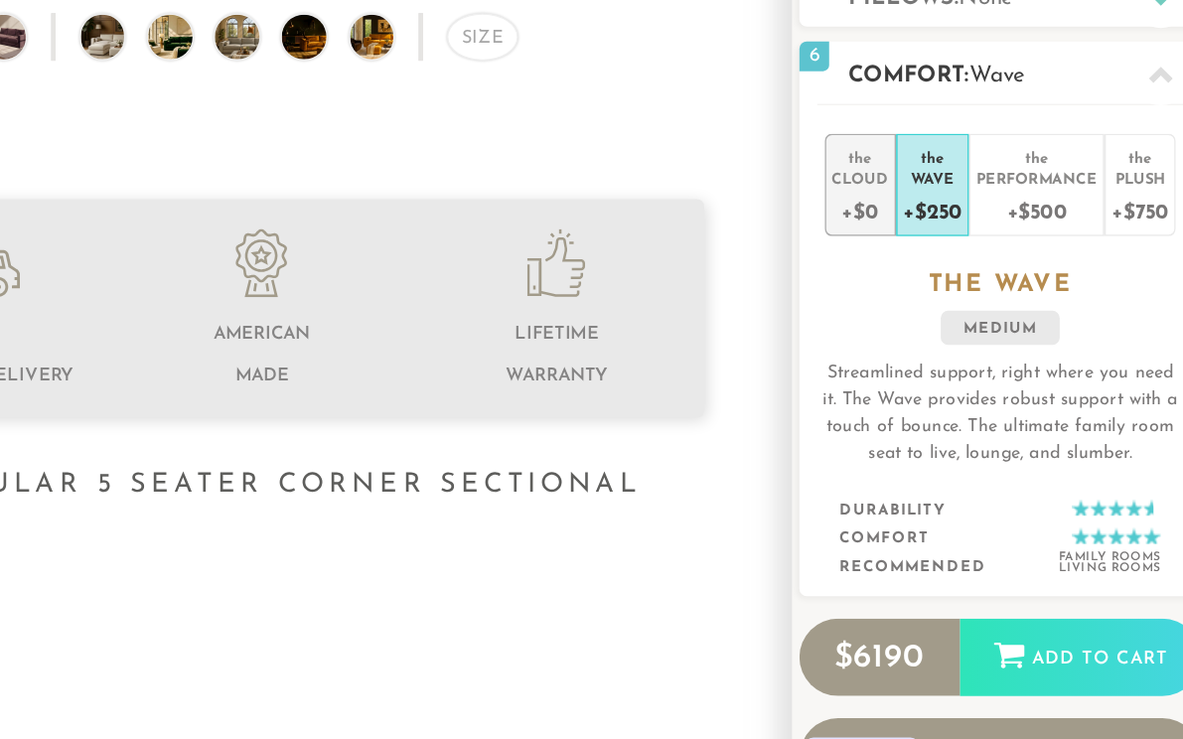
click at [955, 264] on div "+$0" at bounding box center [951, 266] width 38 height 29
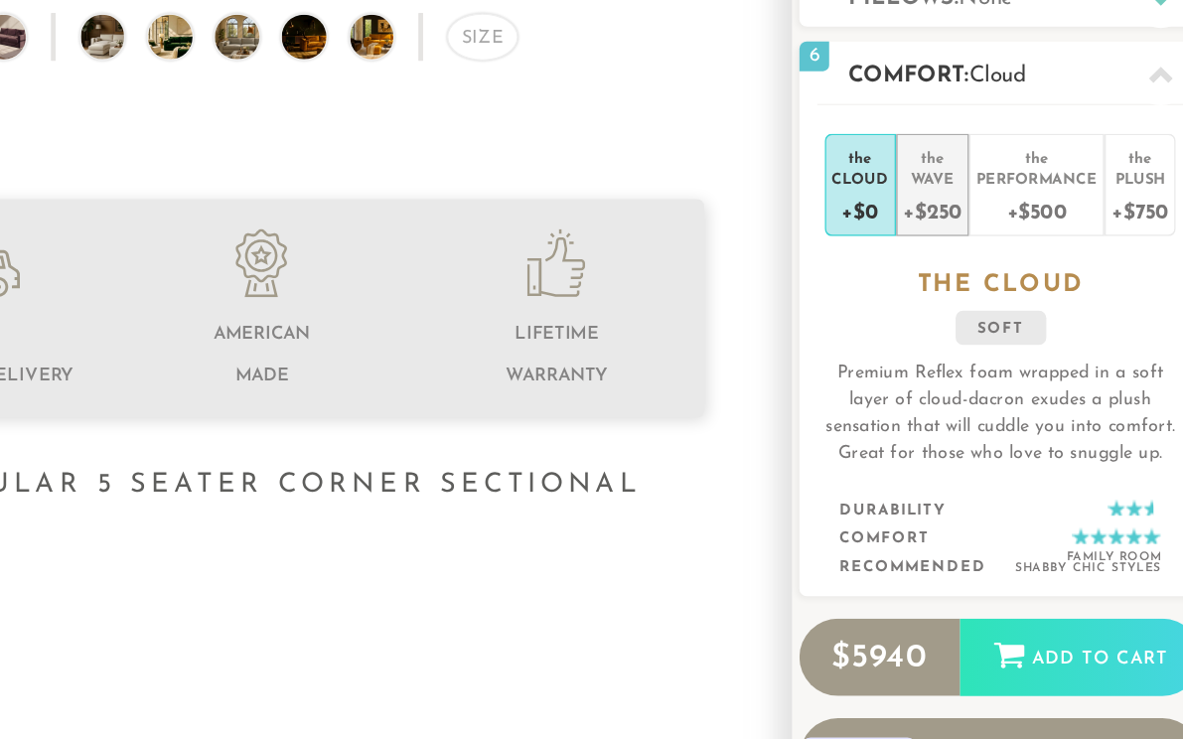
click at [985, 269] on div "+$250" at bounding box center [998, 266] width 39 height 29
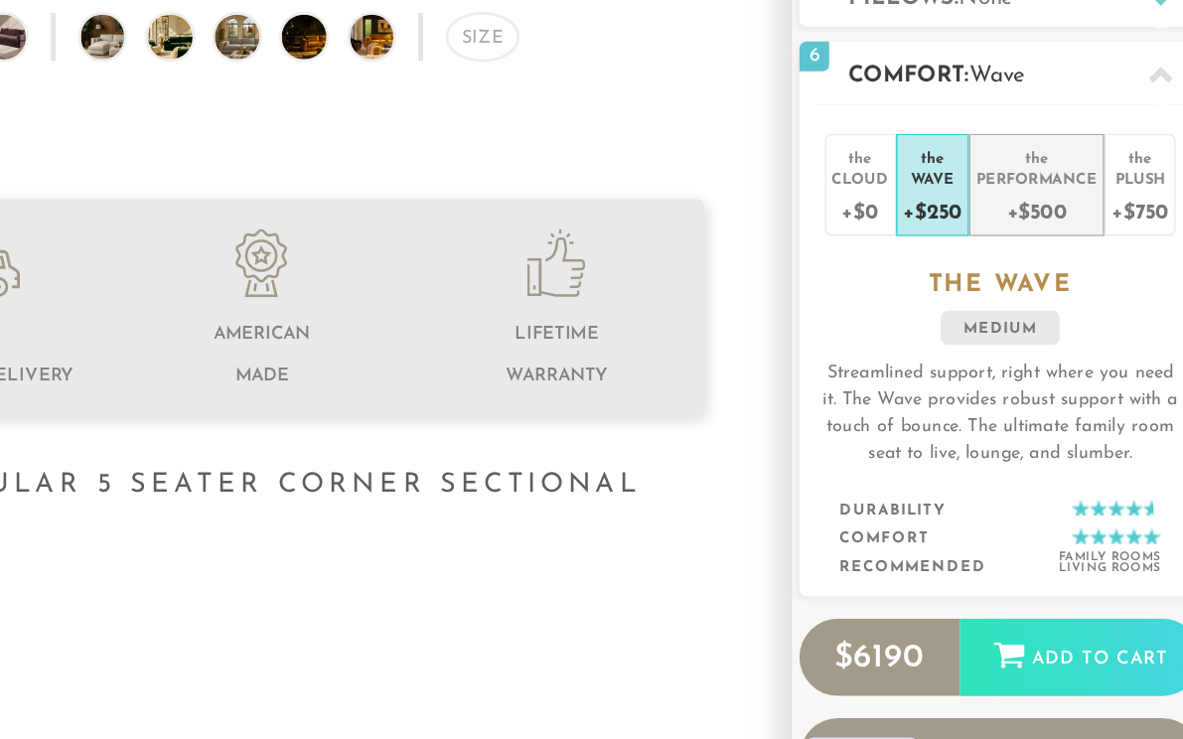
click at [1048, 262] on div "+$500" at bounding box center [1068, 266] width 80 height 29
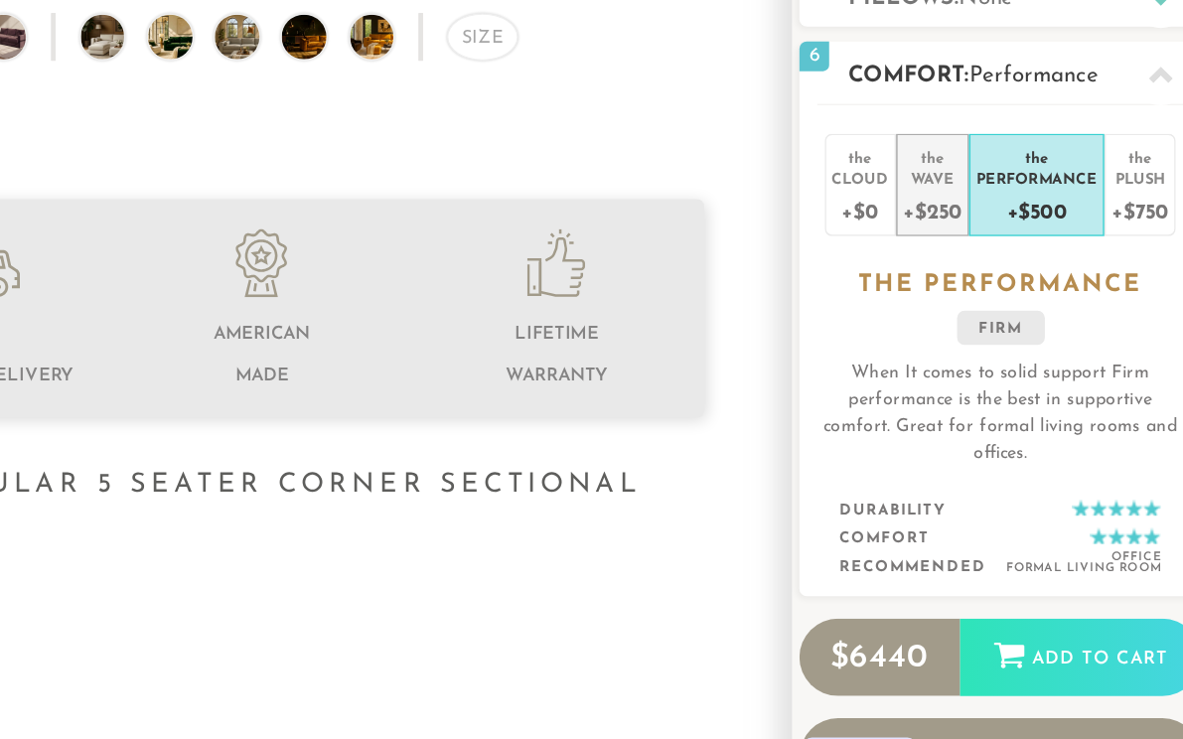
click at [1003, 257] on div "+$250" at bounding box center [998, 266] width 39 height 29
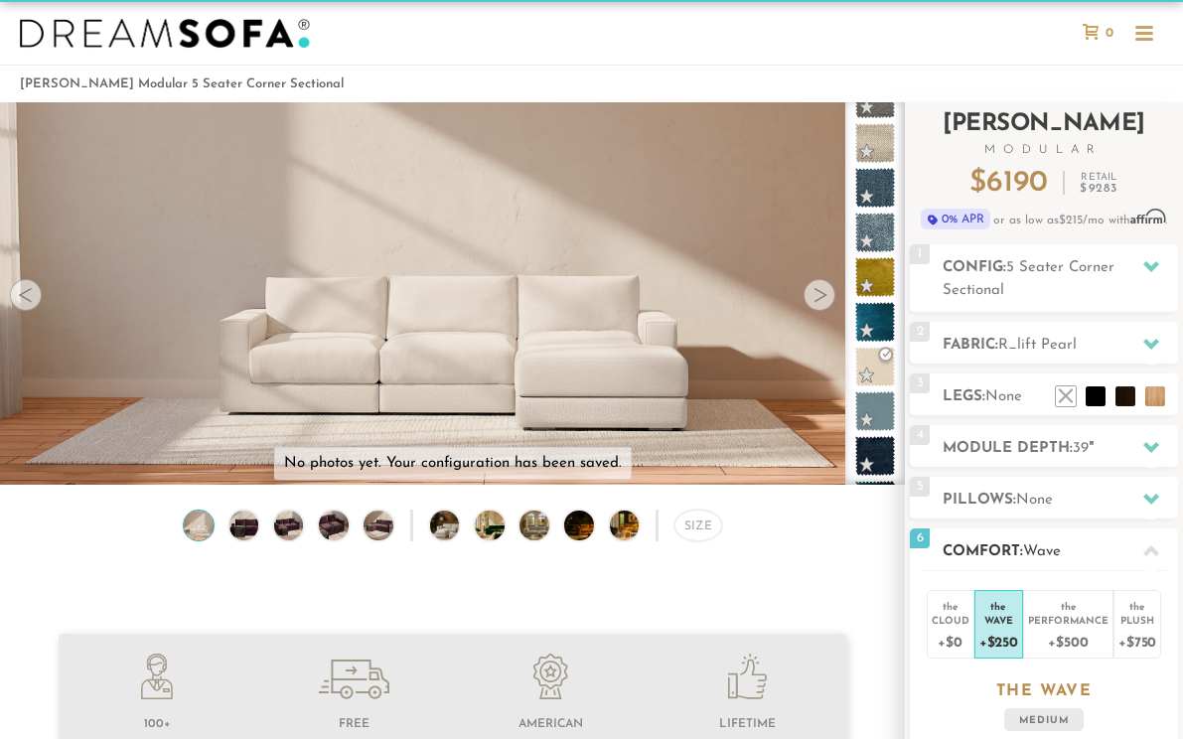
scroll to position [0, 0]
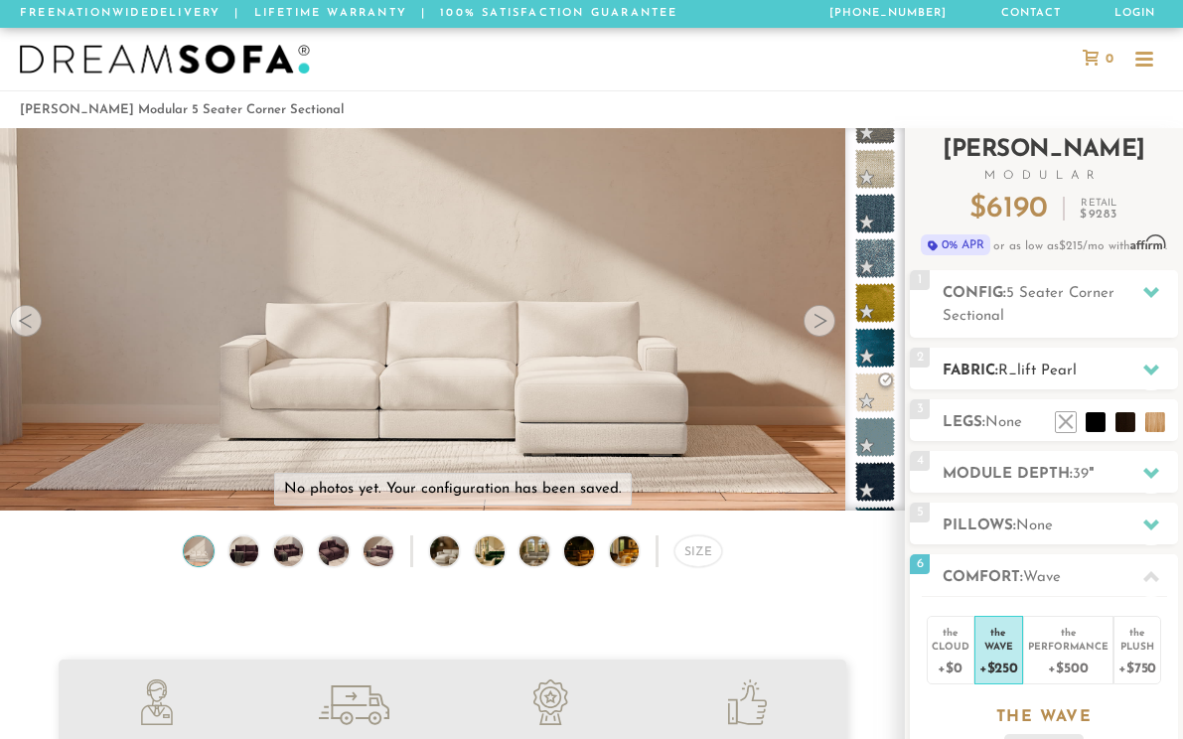
click at [1023, 364] on span "R_lift Pearl" at bounding box center [1037, 370] width 78 height 15
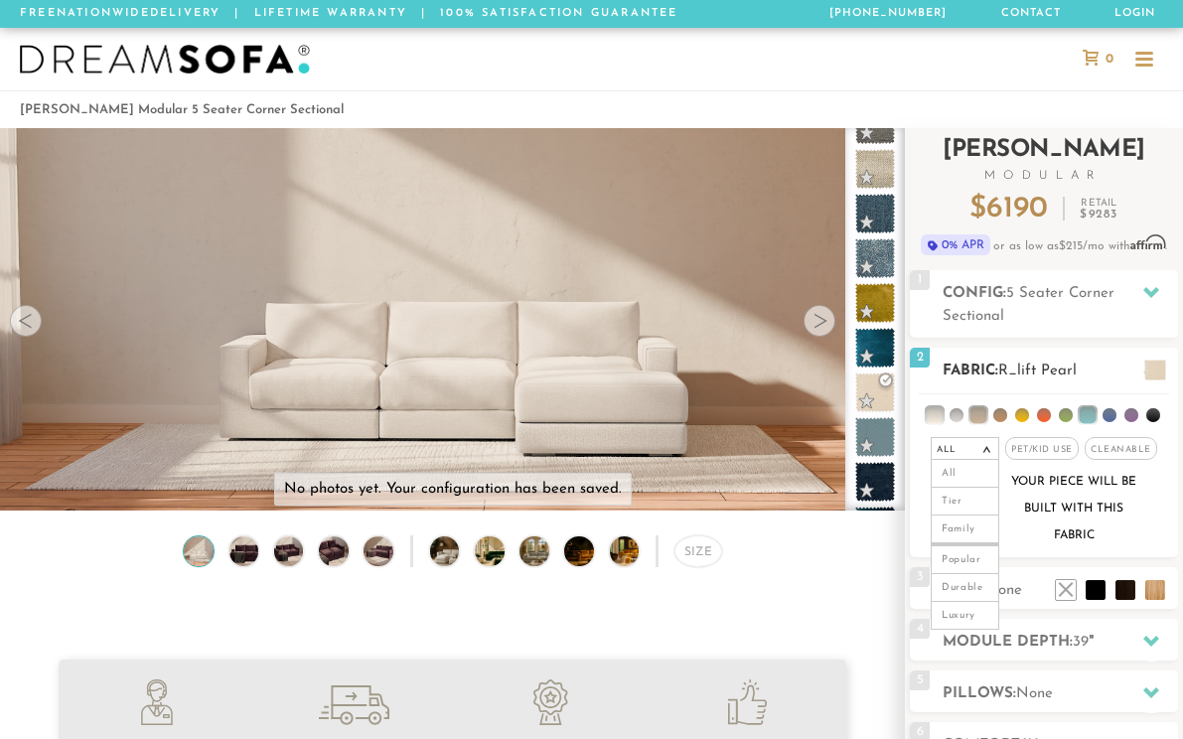
click at [1043, 450] on span "Pet/Kid Use x" at bounding box center [1041, 448] width 73 height 23
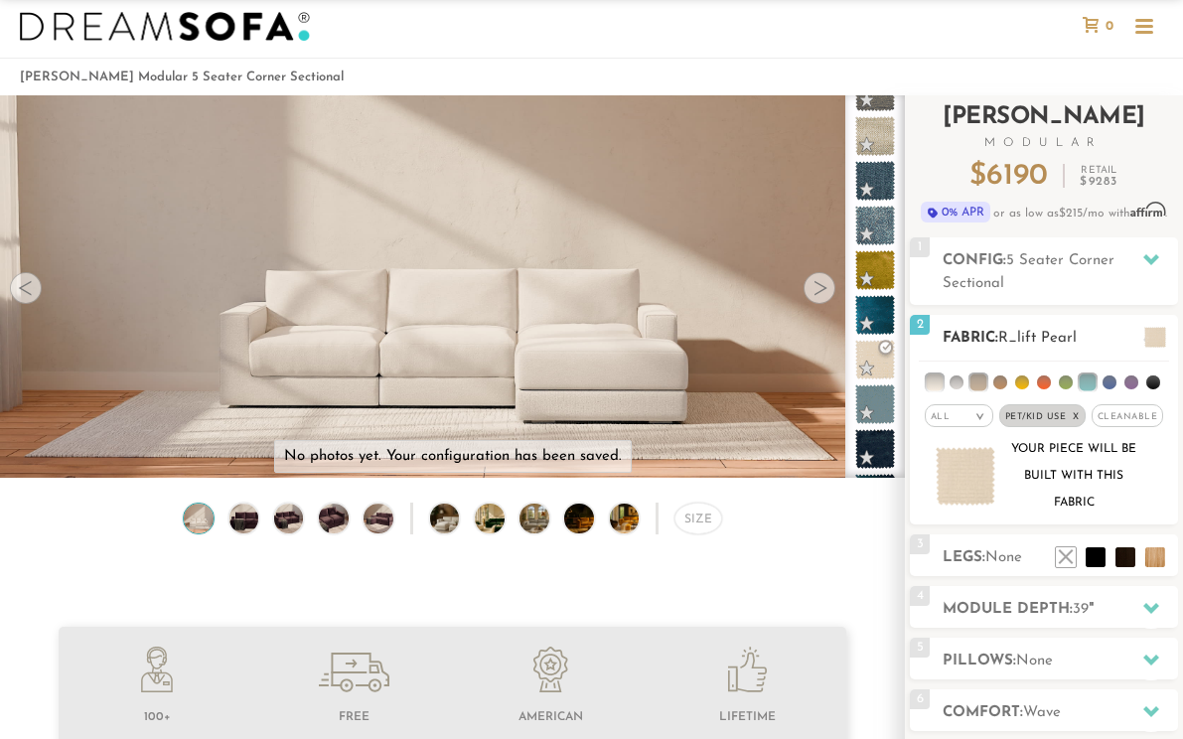
scroll to position [43, 0]
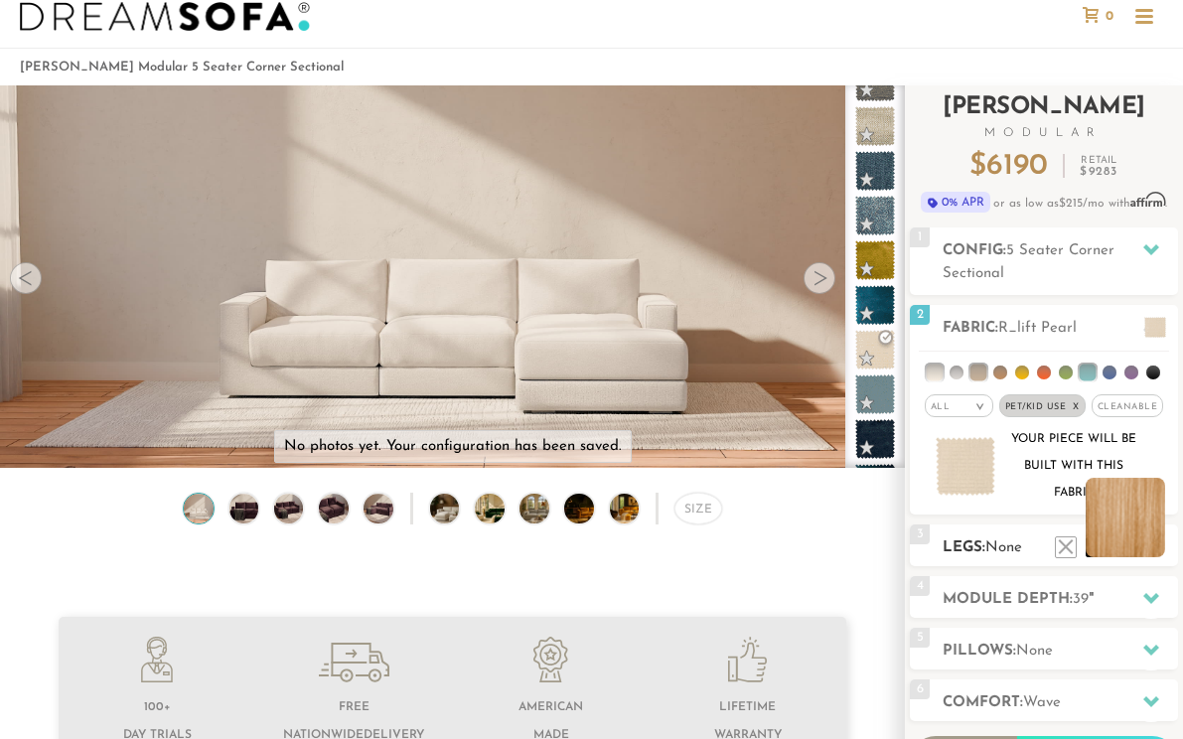
click at [1163, 547] on li at bounding box center [1125, 517] width 79 height 79
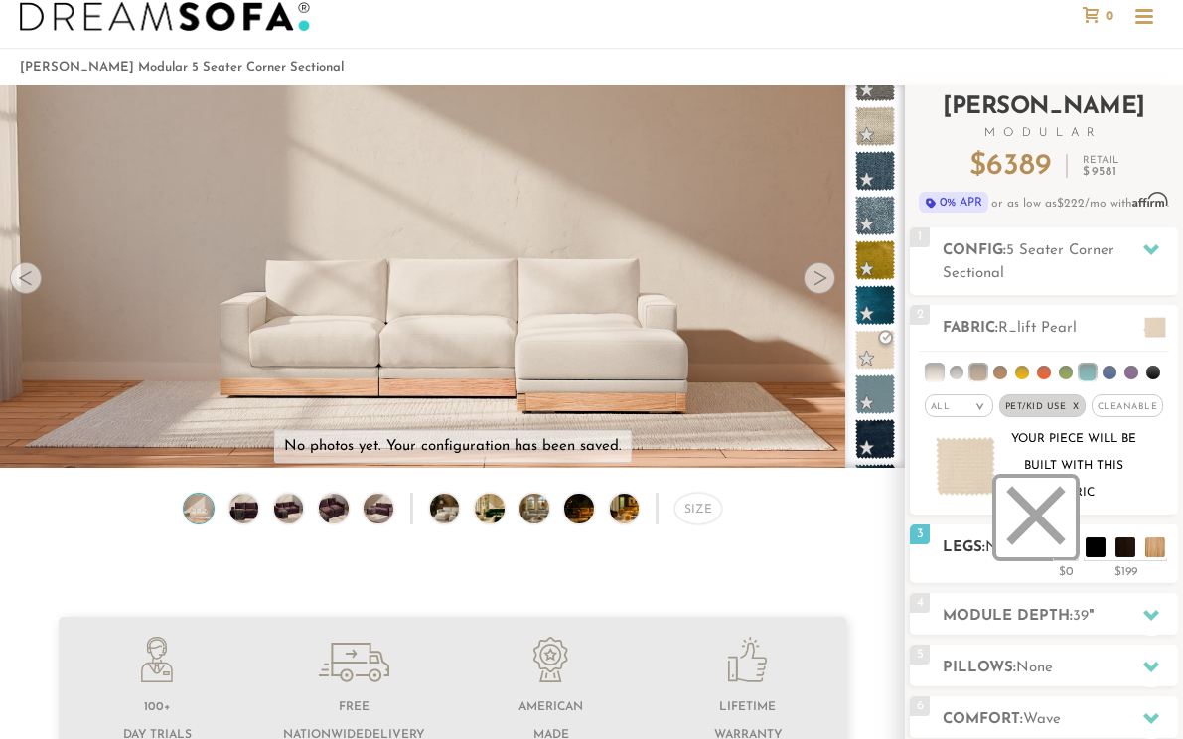
click at [1053, 544] on li at bounding box center [1035, 517] width 79 height 79
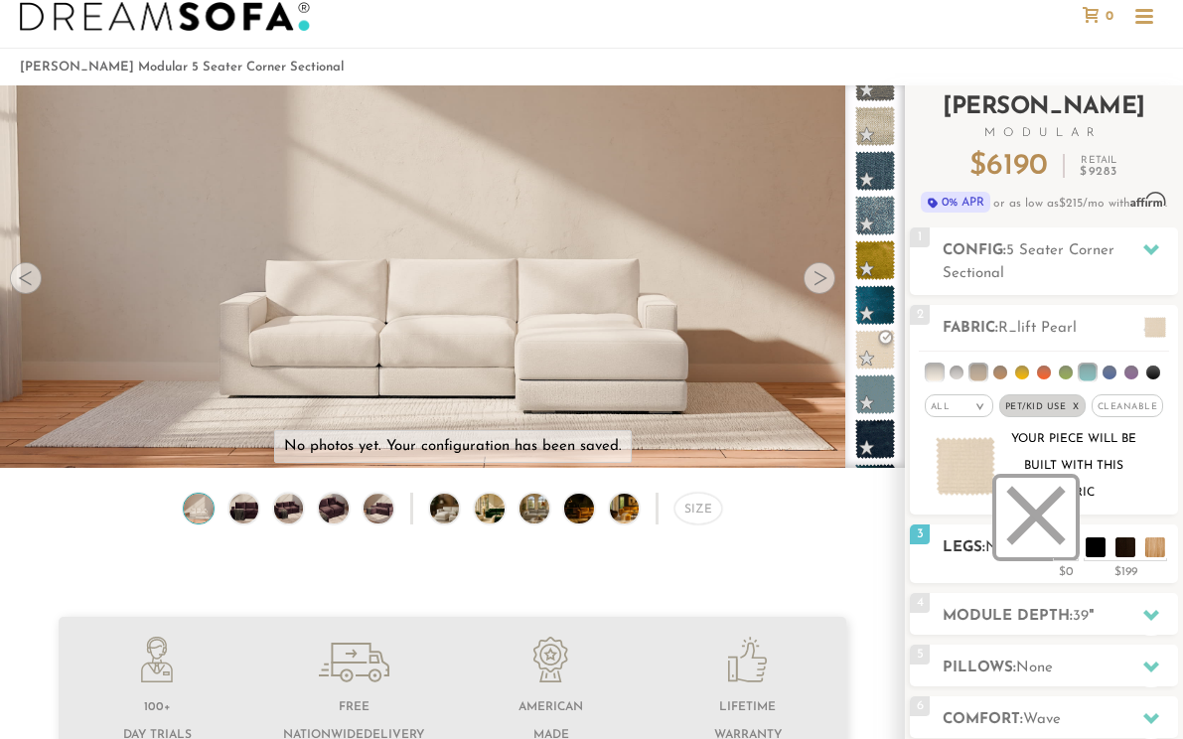
click at [1053, 544] on li at bounding box center [1035, 517] width 79 height 79
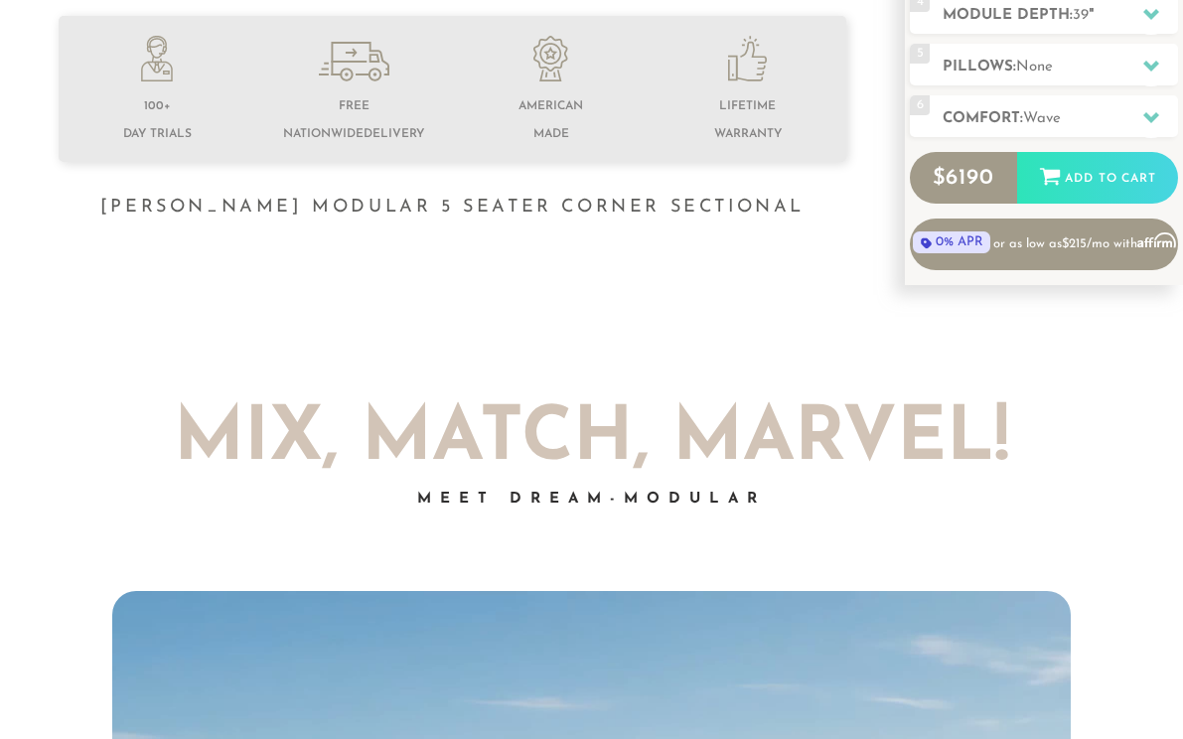
scroll to position [701, 0]
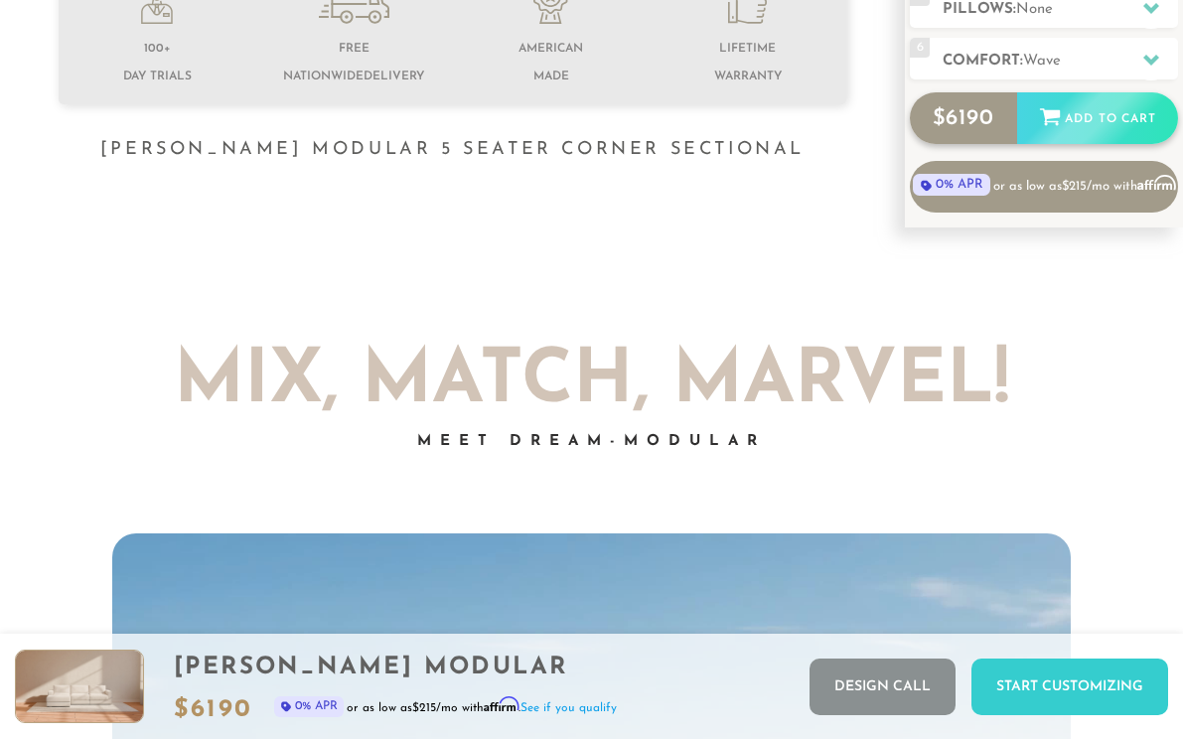
click at [1073, 117] on div "Add to Cart" at bounding box center [1097, 119] width 161 height 54
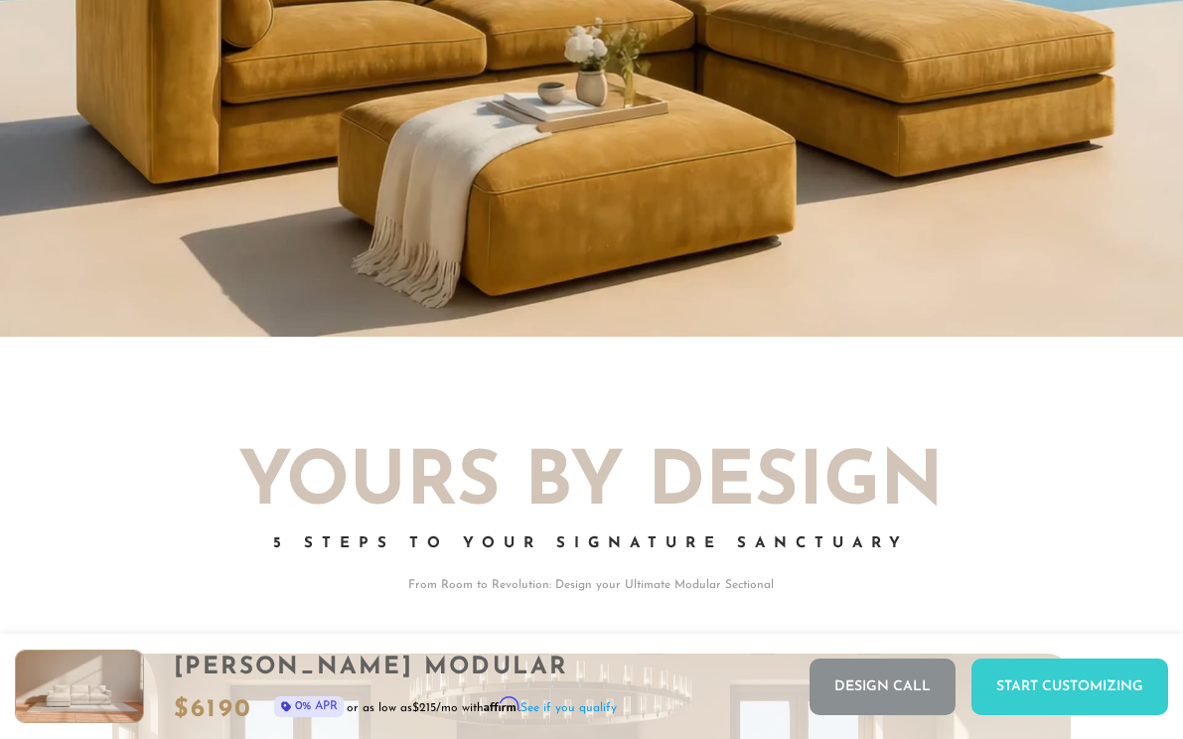
scroll to position [1814, 0]
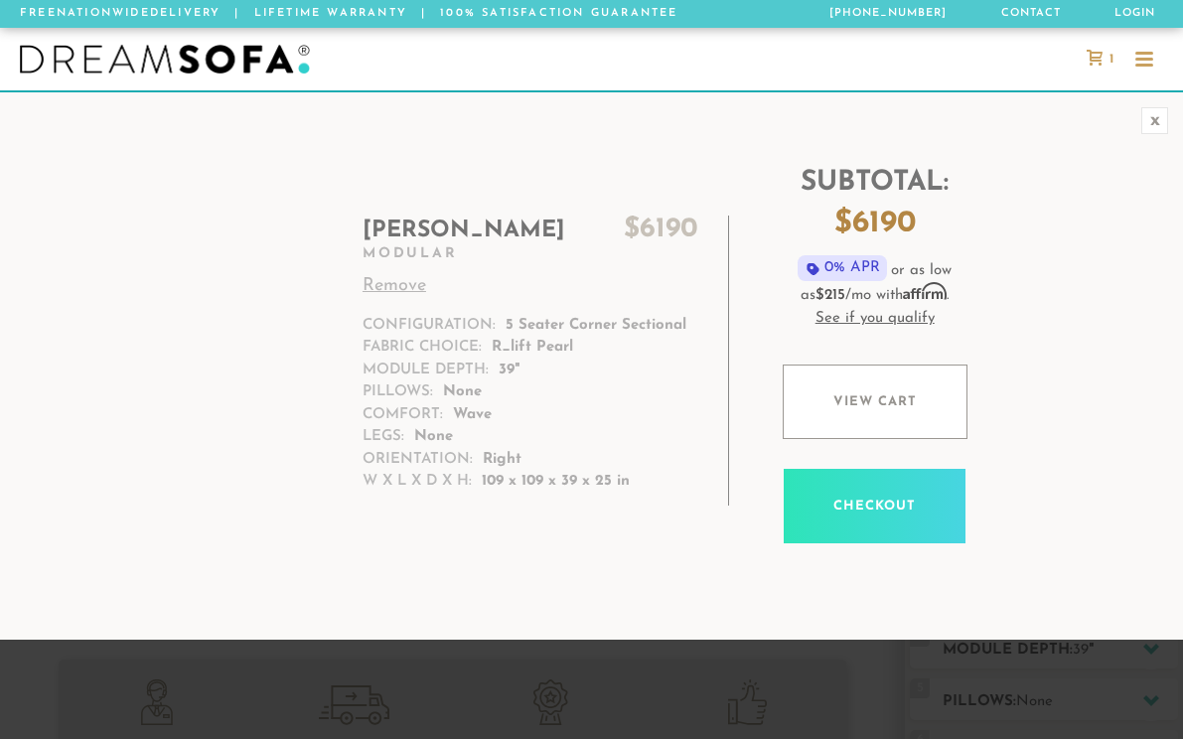
click at [1136, 56] on div at bounding box center [1144, 61] width 18 height 18
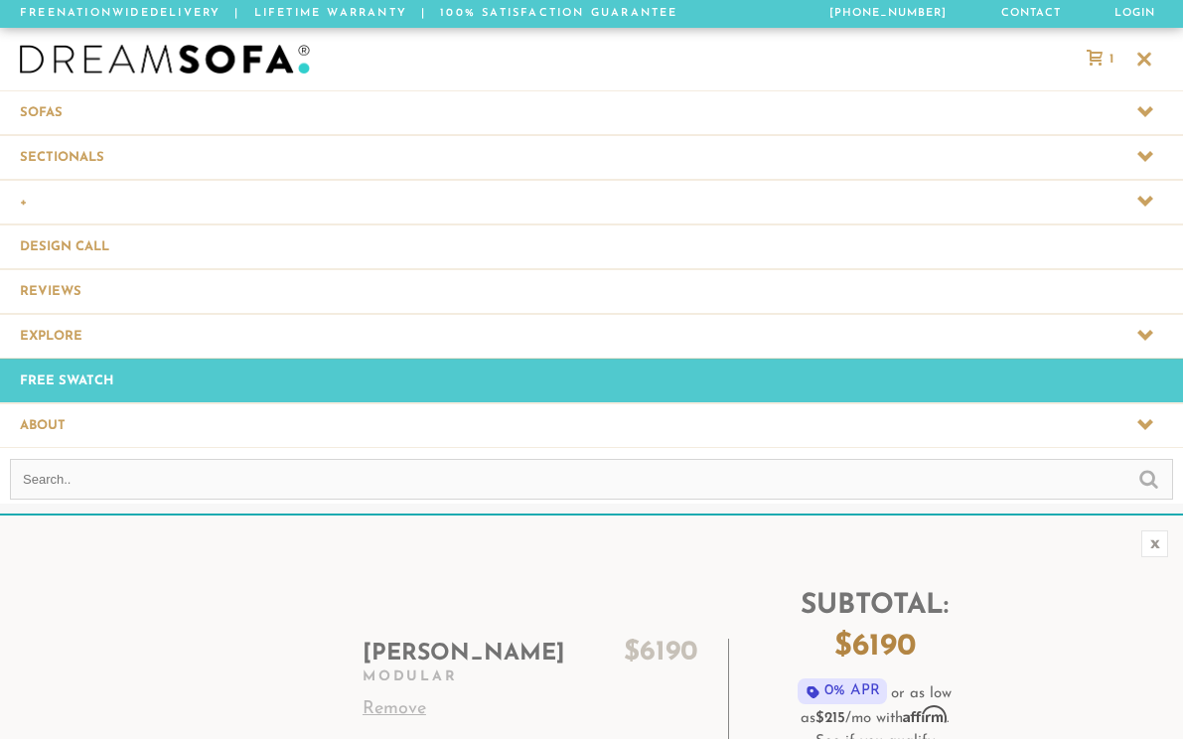
click at [1108, 64] on span "1" at bounding box center [1108, 59] width 9 height 13
click at [1107, 64] on span "1" at bounding box center [1108, 59] width 9 height 13
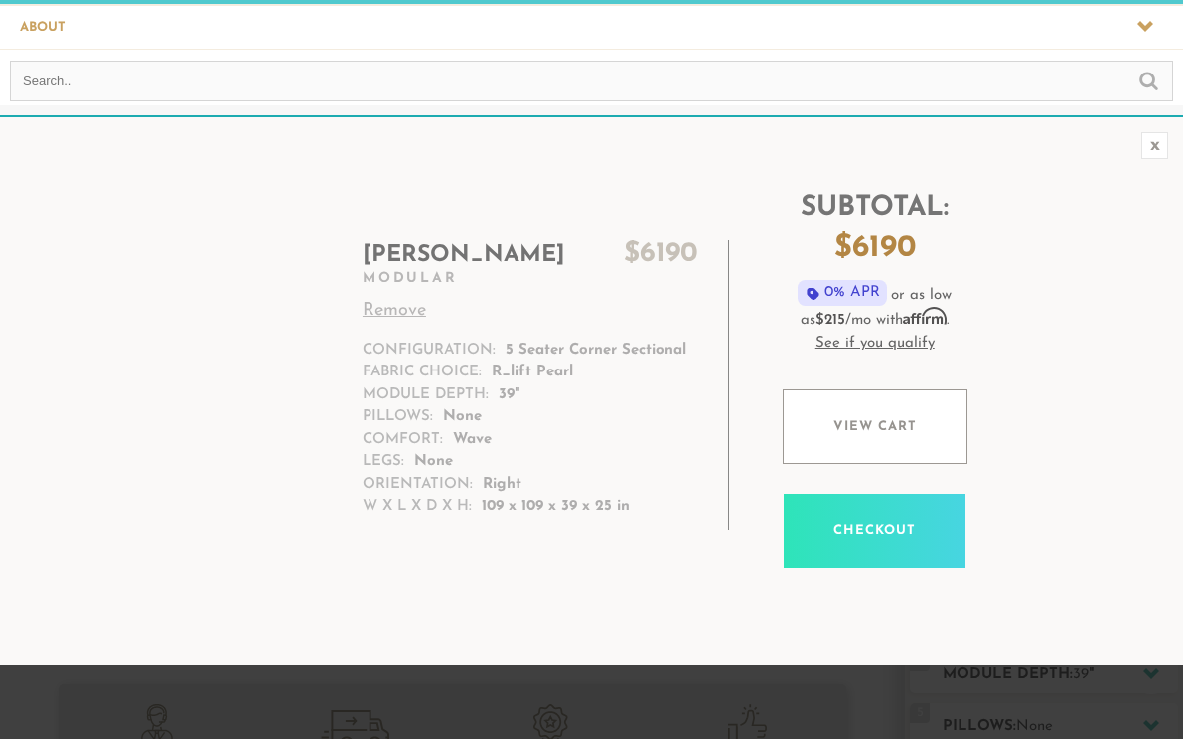
scroll to position [520, 0]
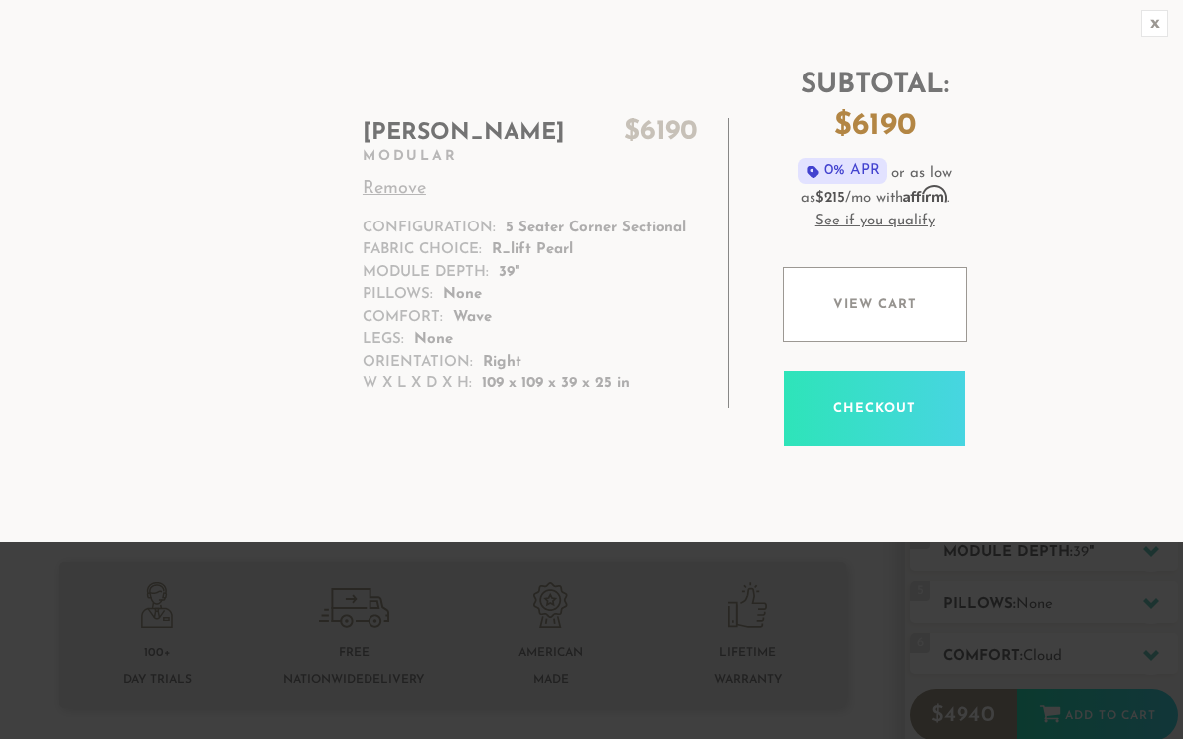
click at [905, 413] on link "Checkout" at bounding box center [875, 408] width 182 height 74
